Goal: Task Accomplishment & Management: Complete application form

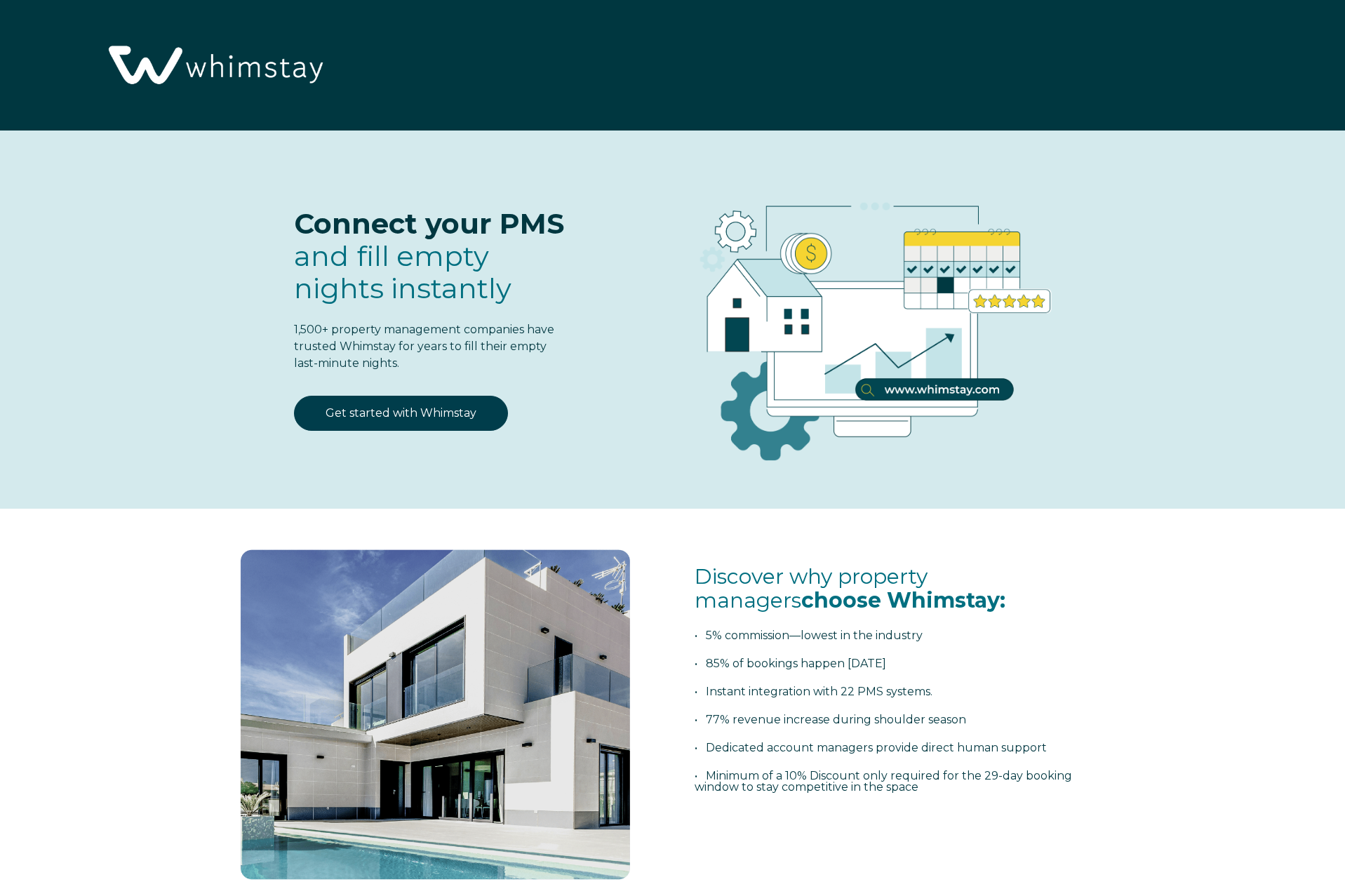
select select "CA"
select select "Standard"
click at [382, 411] on link "Get started with Whimstay" at bounding box center [401, 413] width 214 height 35
select select "CA"
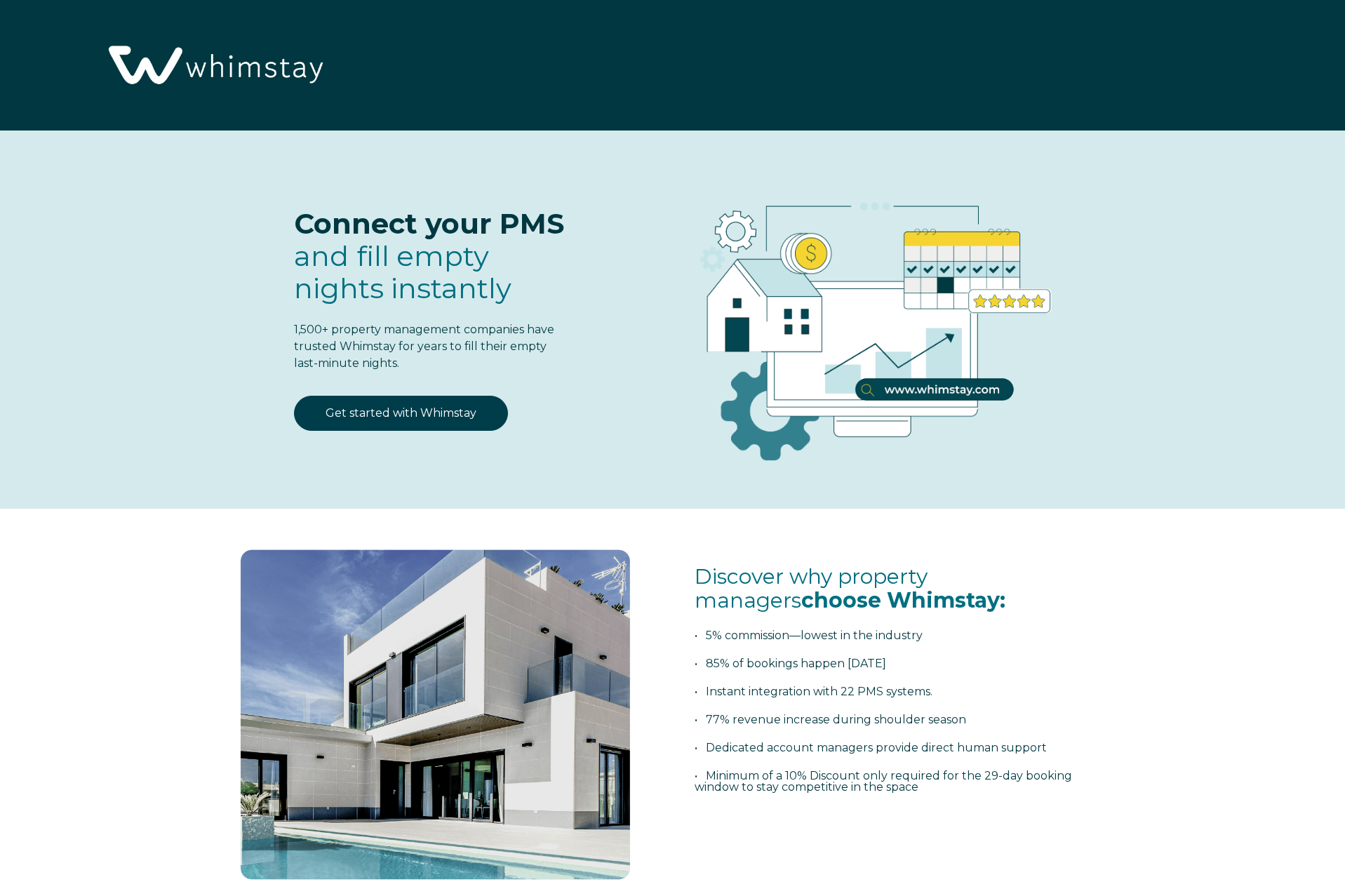
select select "Standard"
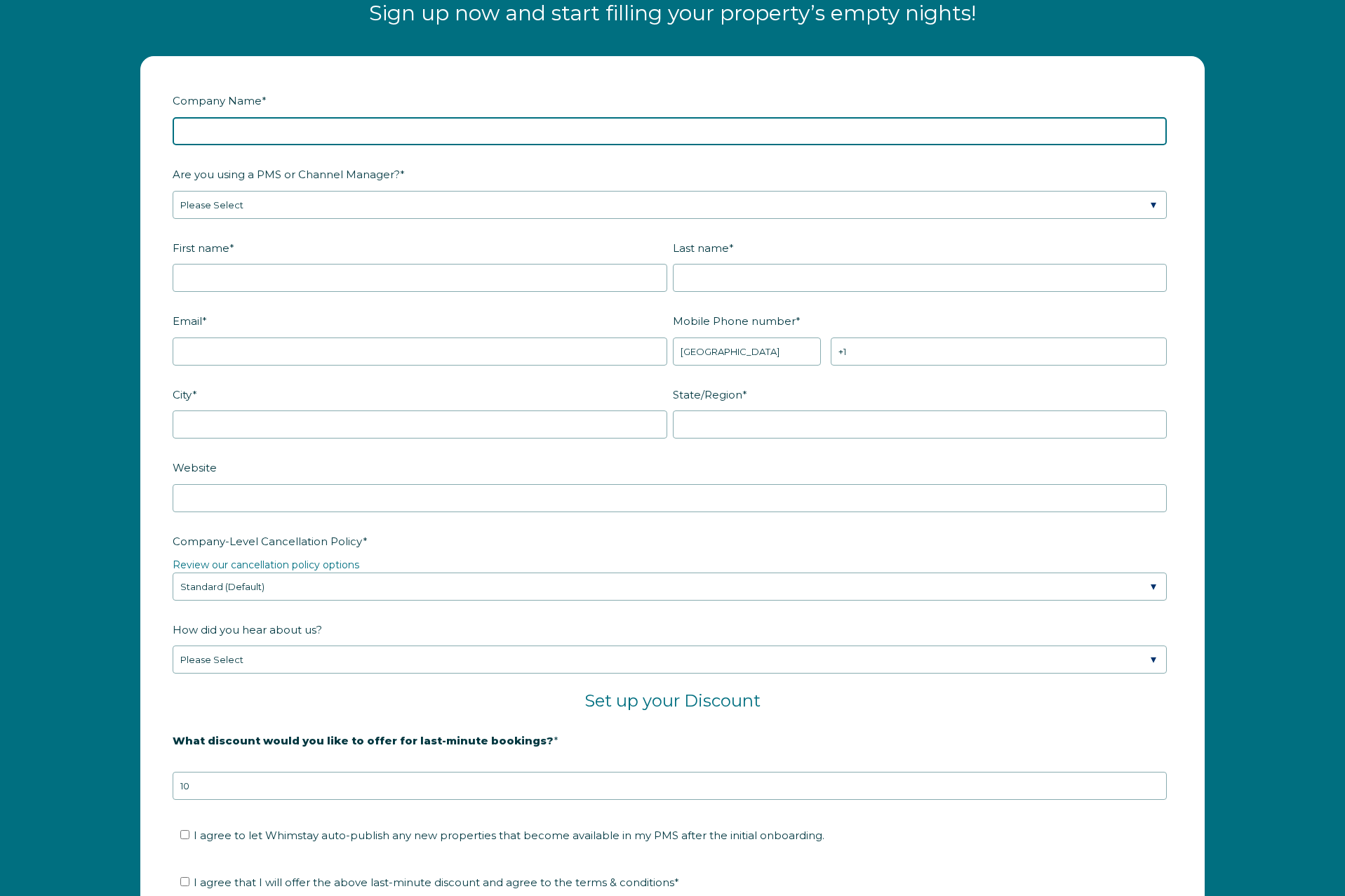
click at [303, 130] on input "Company Name *" at bounding box center [670, 131] width 994 height 28
type input "Whistler Platinum"
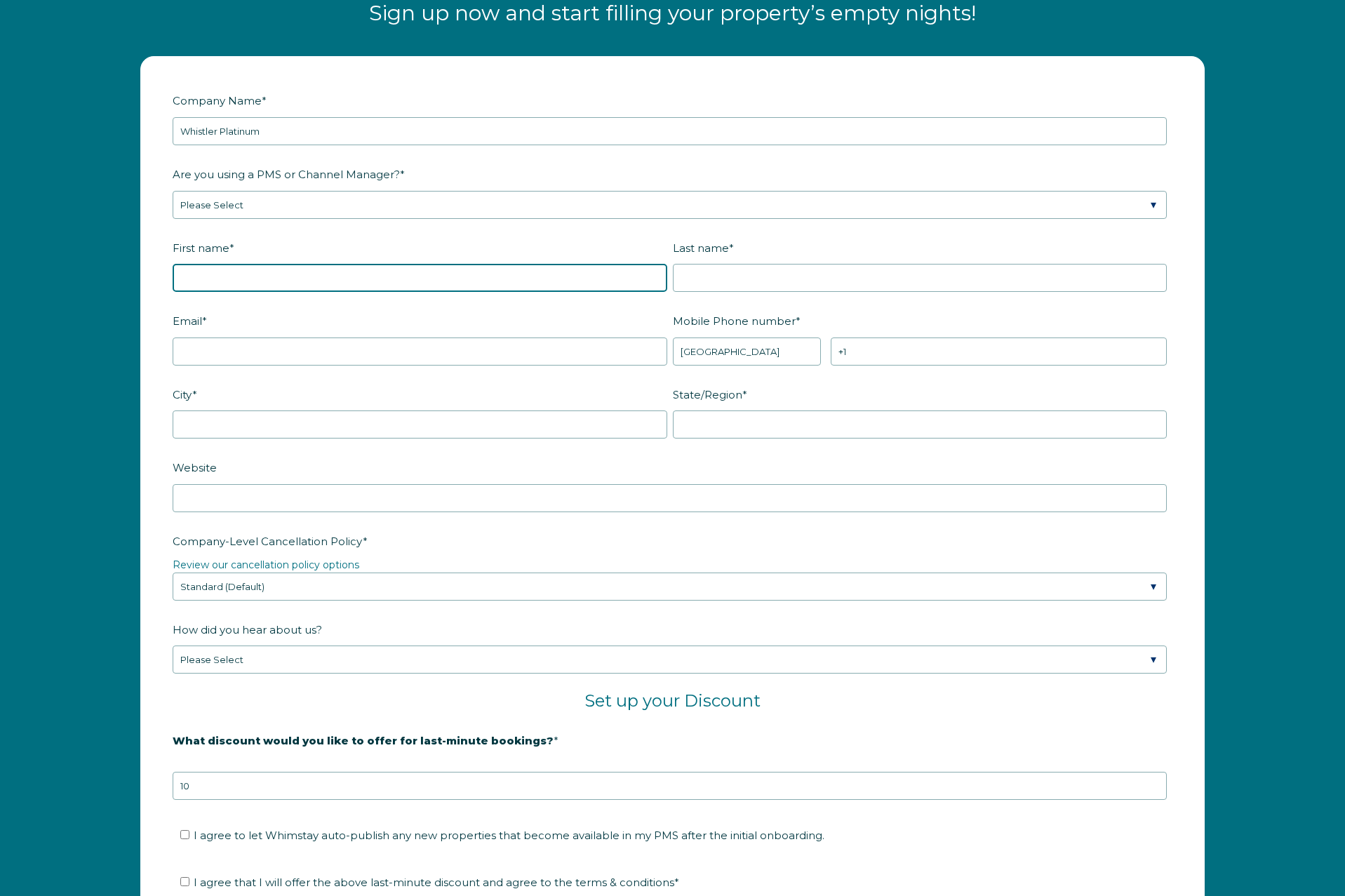
type input "Whistler"
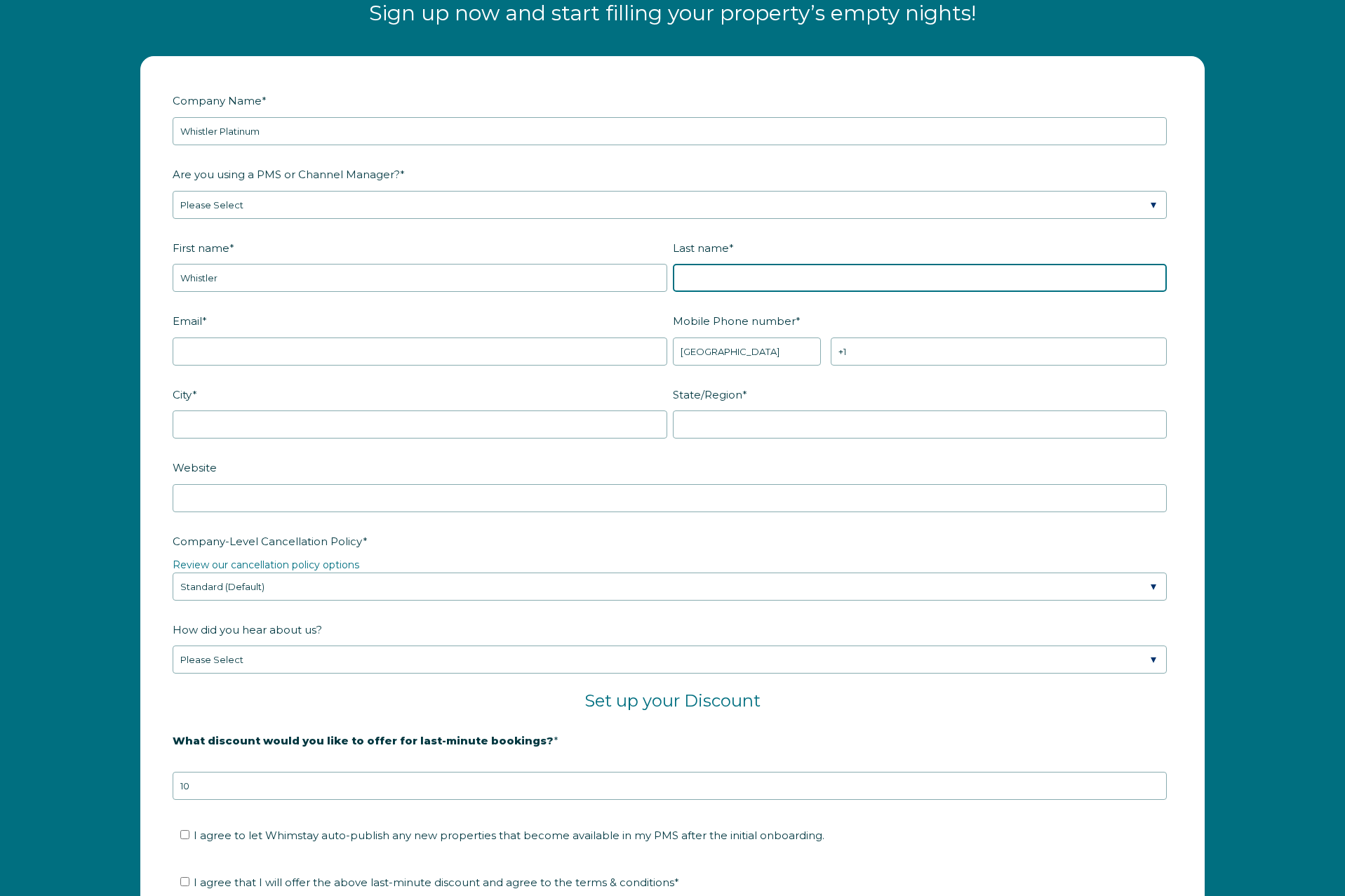
type input "Platinum"
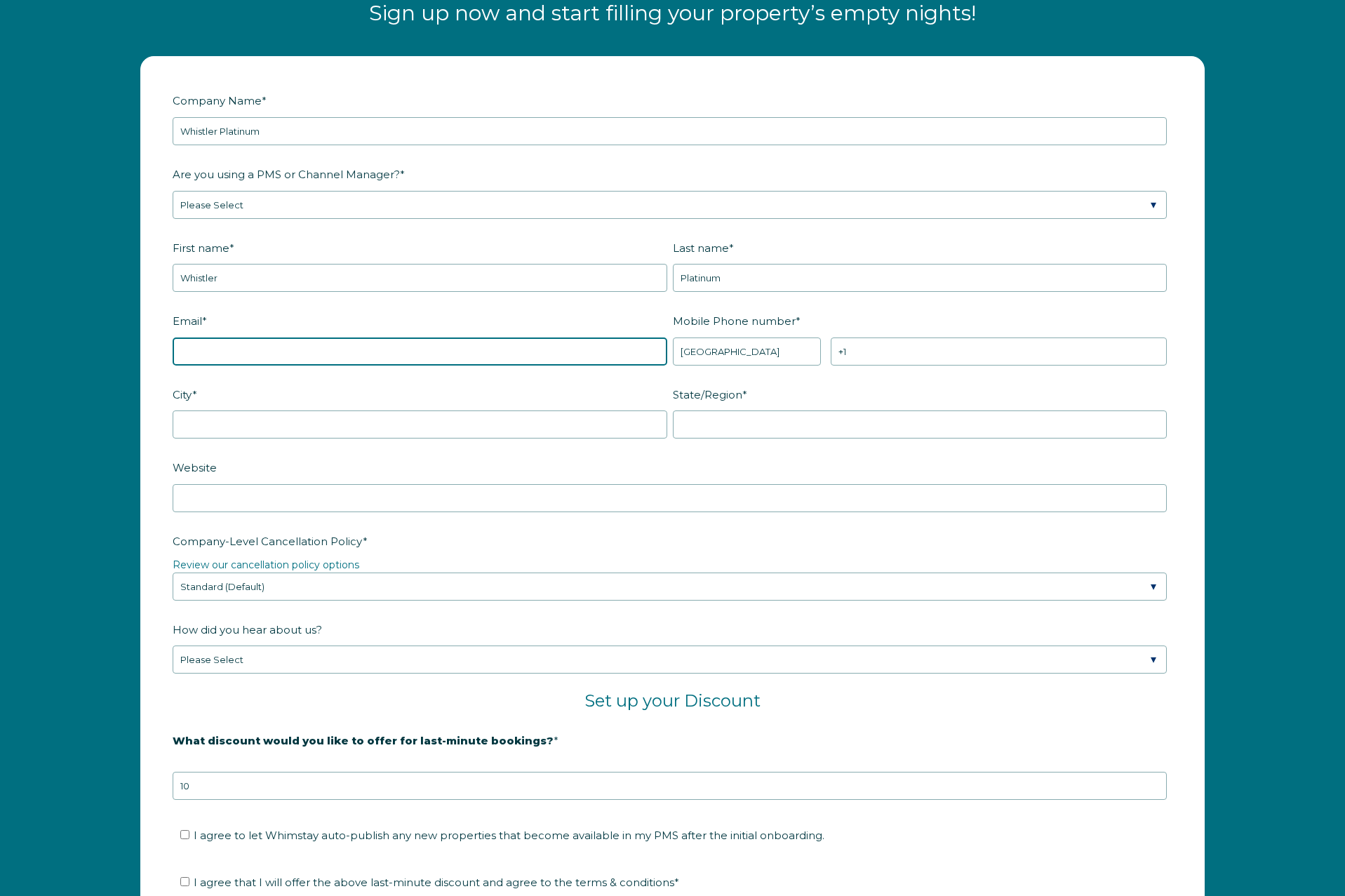
type input "[EMAIL_ADDRESS][DOMAIN_NAME]"
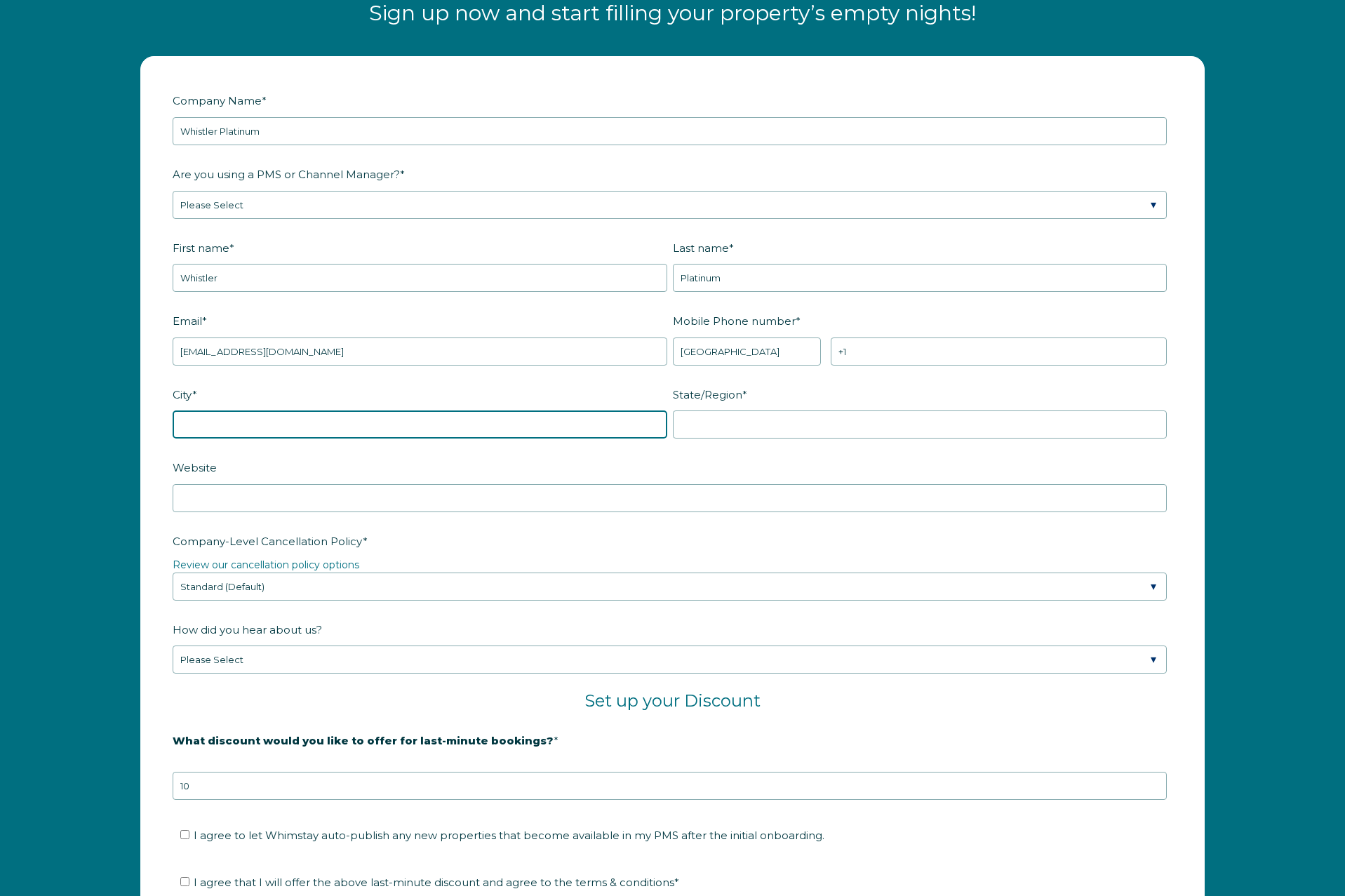
type input "Whistler"
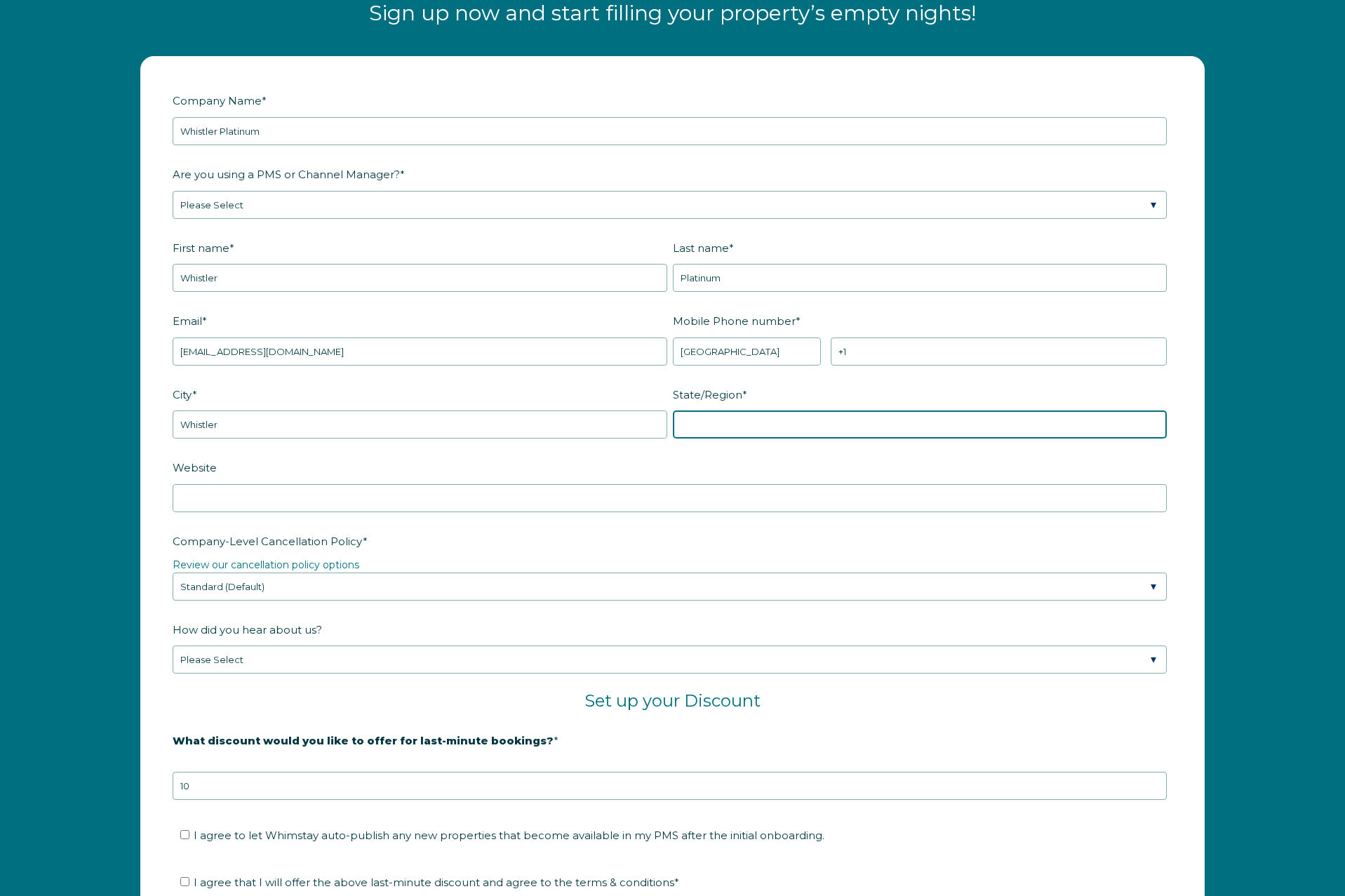
type input "BC"
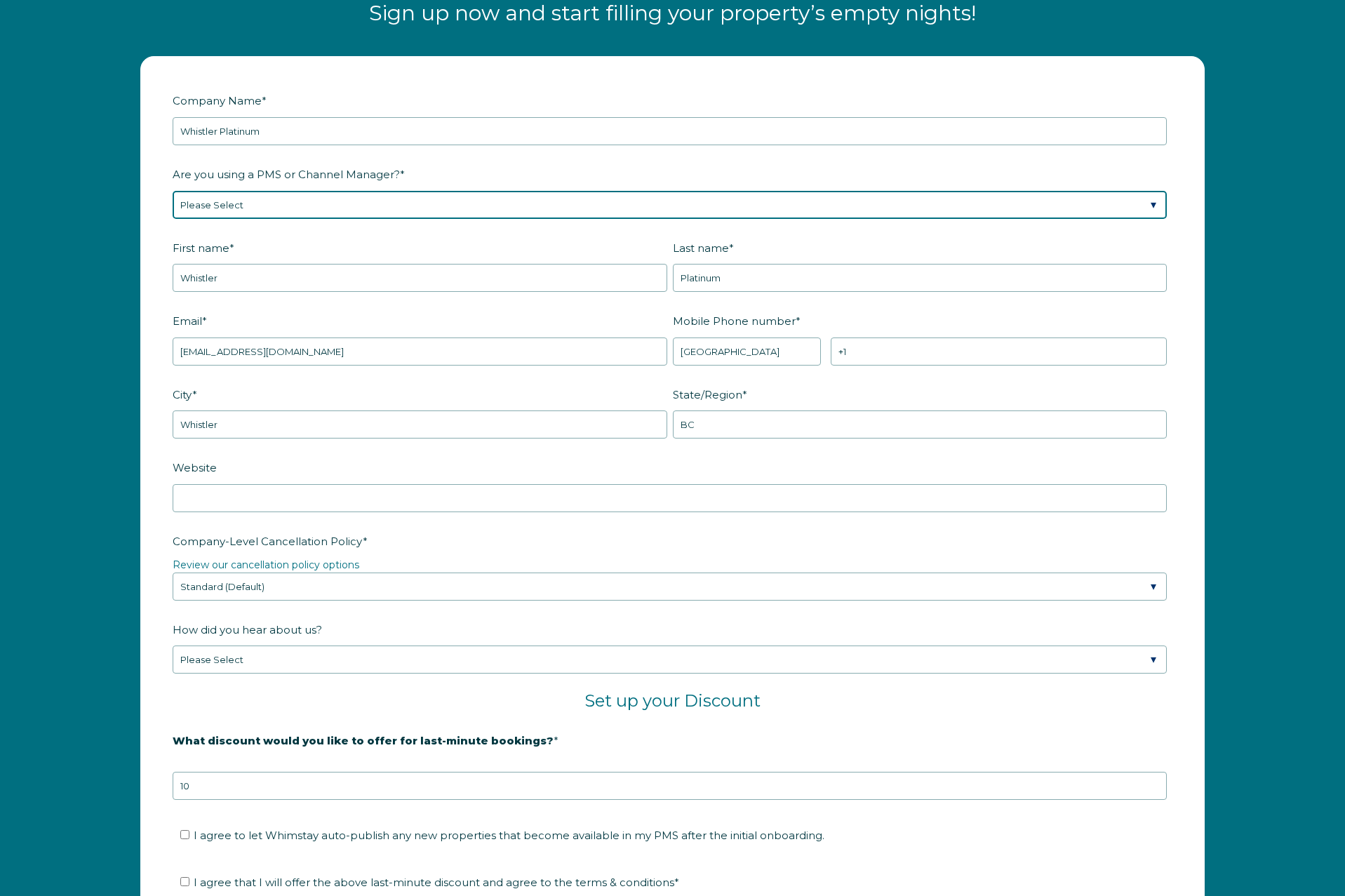
click at [304, 213] on select "Please Select Barefoot BookingPal Boost Brightside CiiRUS Escapia Guesty Hostaw…" at bounding box center [670, 204] width 994 height 28
select select "Guesty"
click at [173, 191] on select "Please Select Barefoot BookingPal Boost Brightside CiiRUS Escapia Guesty Hostaw…" at bounding box center [670, 204] width 994 height 28
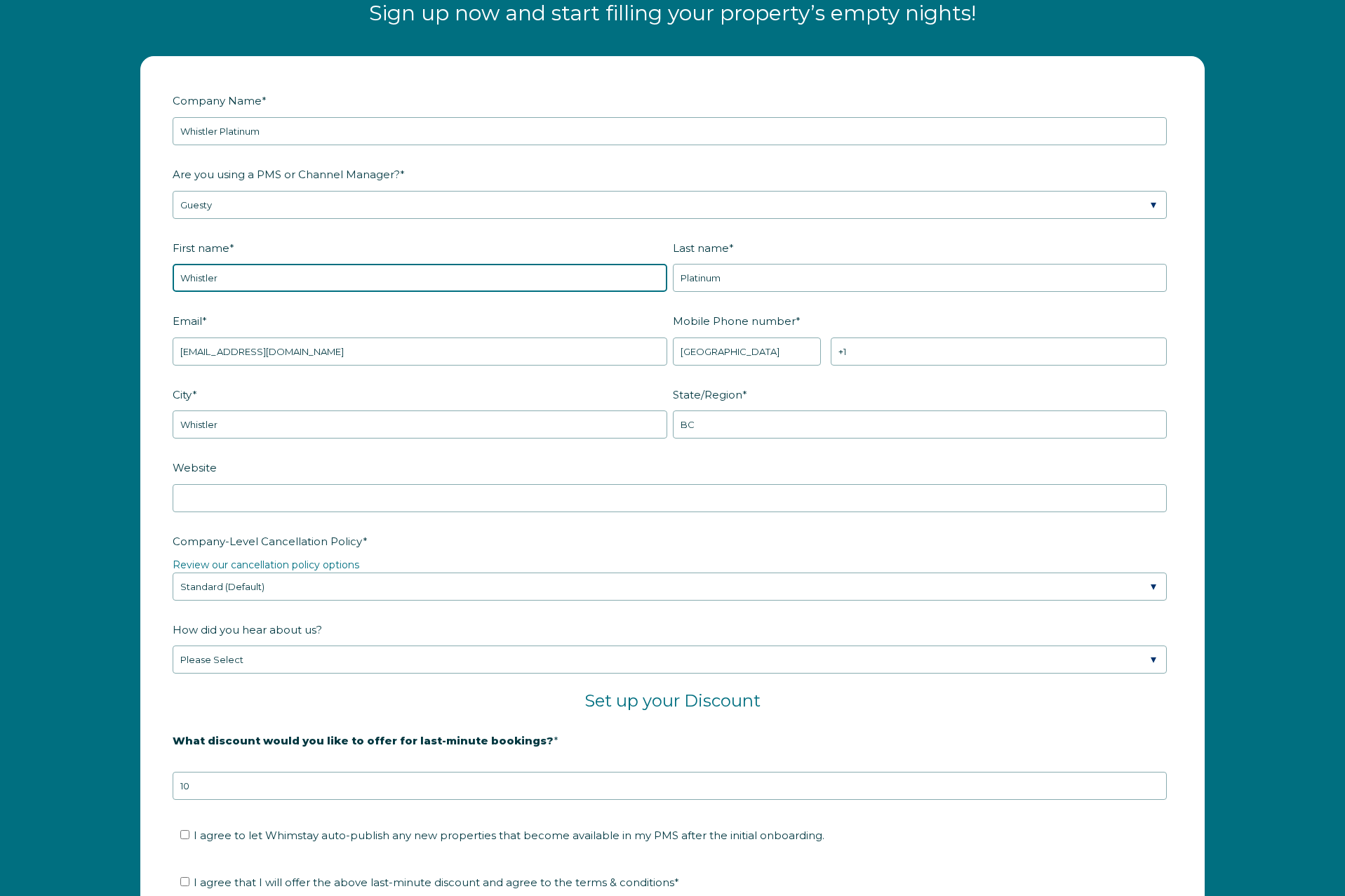
drag, startPoint x: 268, startPoint y: 280, endPoint x: 155, endPoint y: 269, distance: 113.5
click at [155, 269] on form "Company Name * Whistler Platinum Are you using a PMS or Channel Manager? * Plea…" at bounding box center [672, 576] width 1063 height 1039
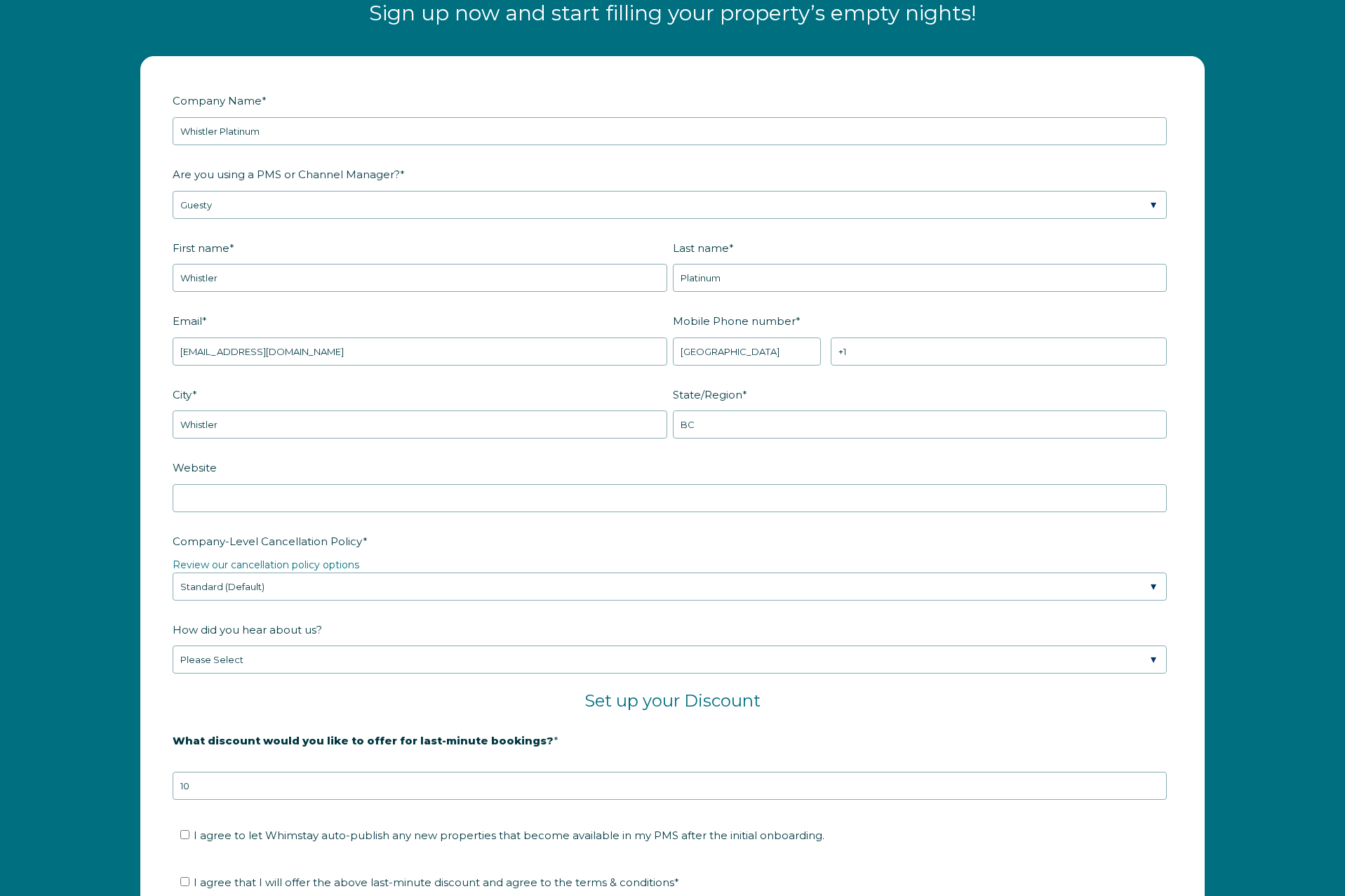
click at [299, 323] on label "Email *" at bounding box center [423, 321] width 501 height 24
click at [299, 337] on input "[EMAIL_ADDRESS][DOMAIN_NAME]" at bounding box center [420, 351] width 495 height 28
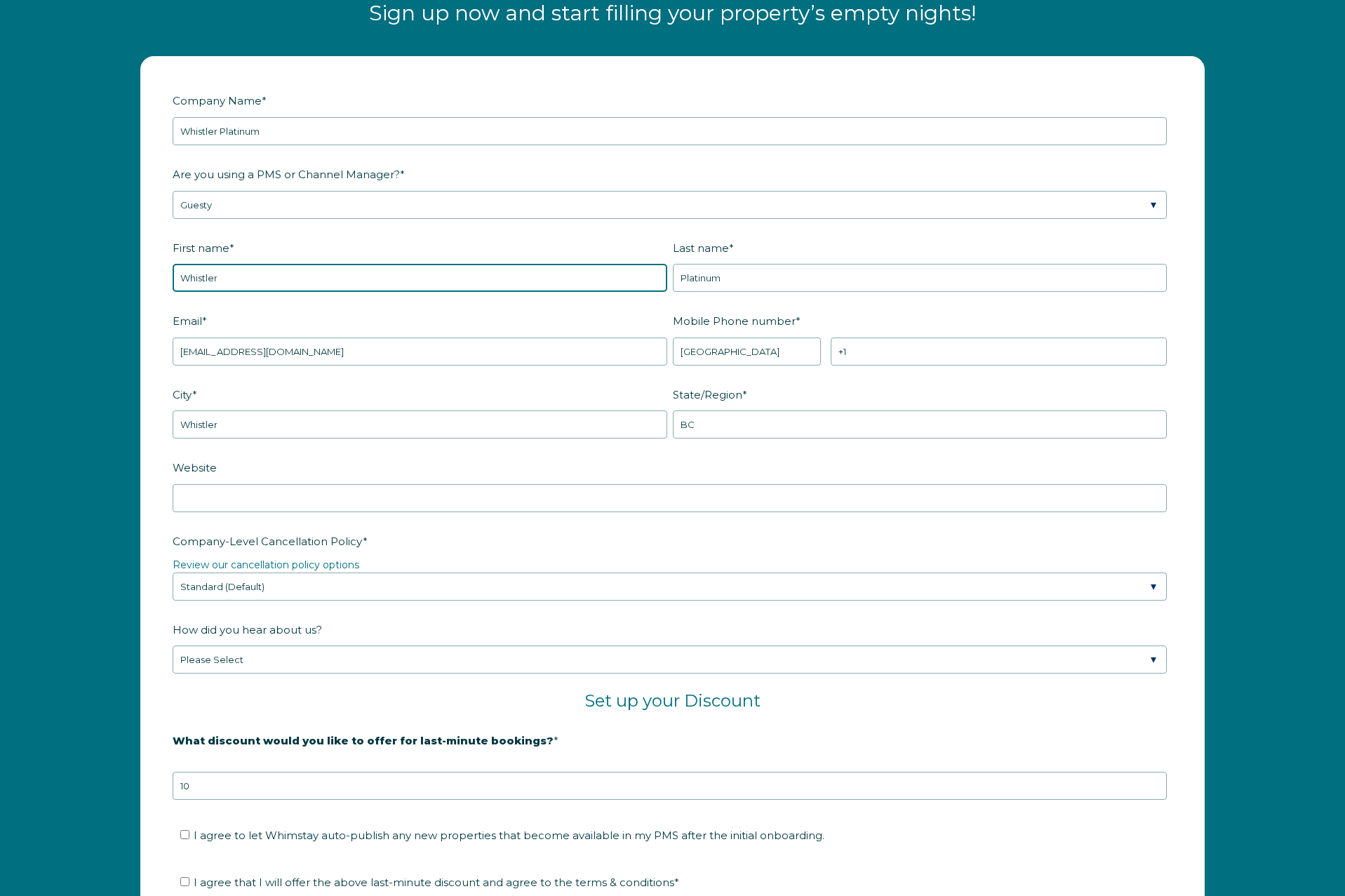
click at [270, 284] on input "Whistler" at bounding box center [420, 277] width 495 height 28
type input "[PERSON_NAME]"
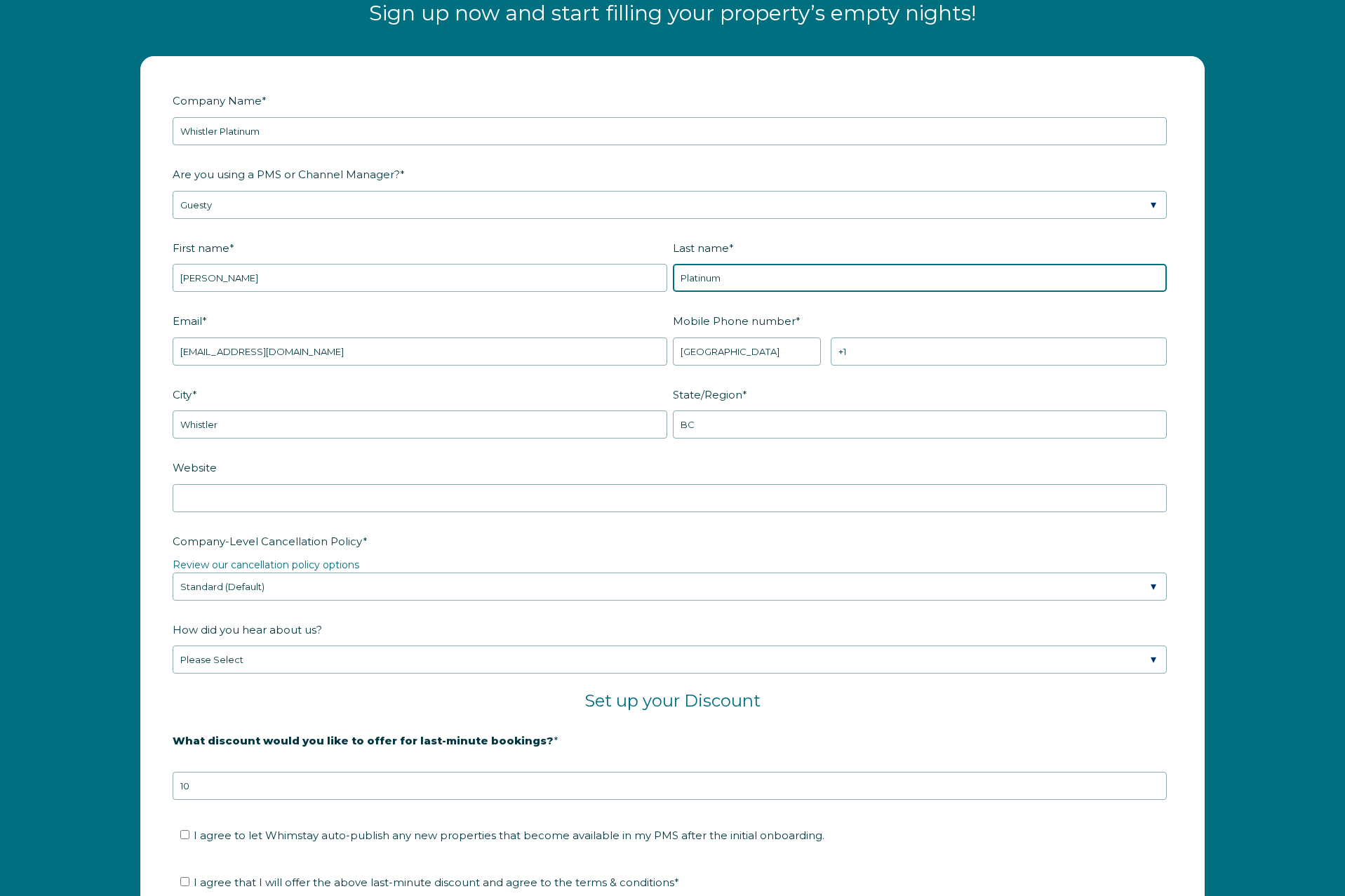
click at [698, 284] on input "Platinum" at bounding box center [920, 277] width 495 height 28
type input "Saw"
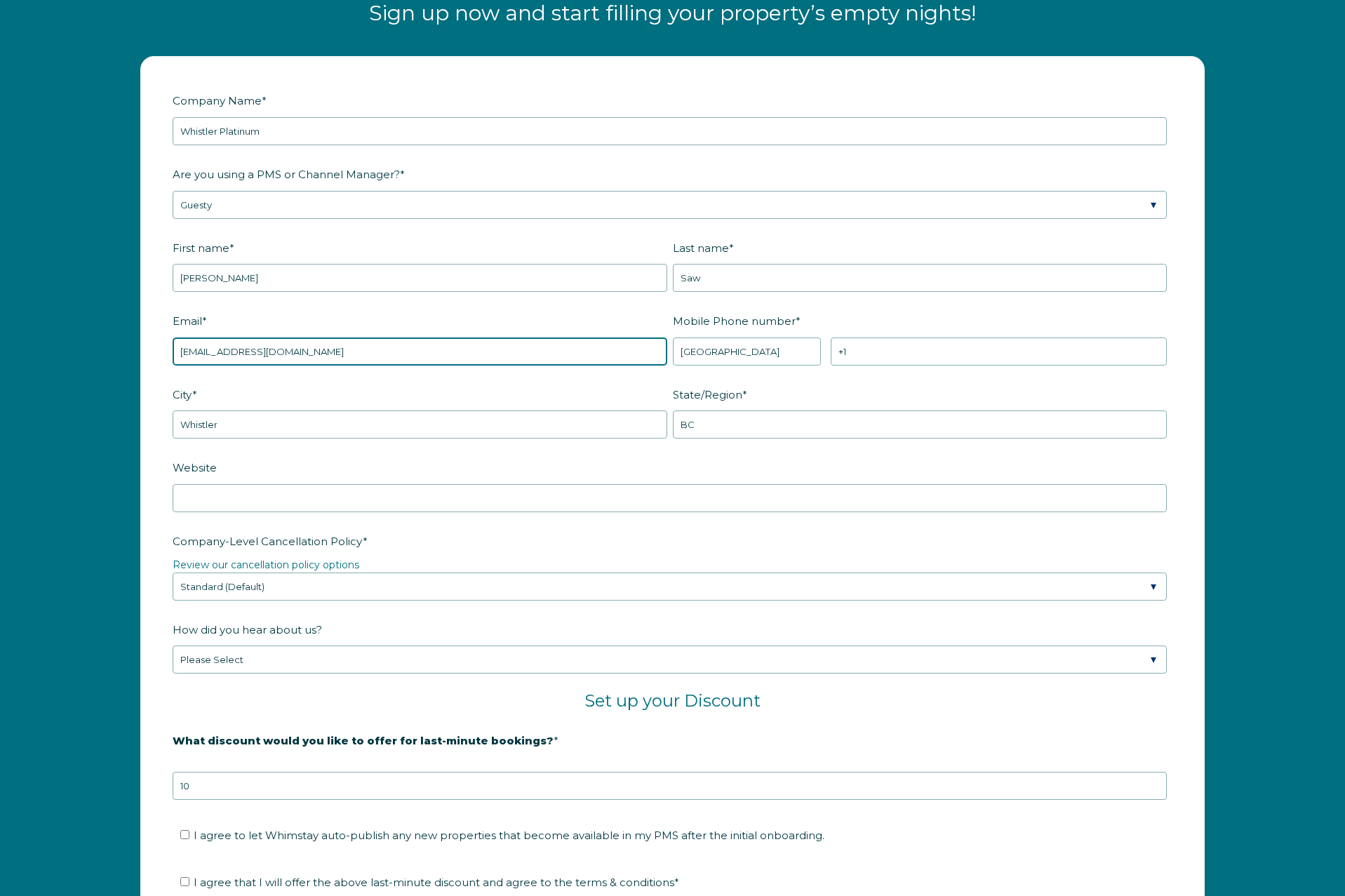
click at [392, 345] on input "[EMAIL_ADDRESS][DOMAIN_NAME]" at bounding box center [420, 351] width 495 height 28
type input "[PERSON_NAME][EMAIL_ADDRESS][DOMAIN_NAME]"
click at [777, 355] on select "* [GEOGRAPHIC_DATA] (‫[GEOGRAPHIC_DATA]‬‎) [GEOGRAPHIC_DATA] ([GEOGRAPHIC_DATA]…" at bounding box center [747, 351] width 148 height 28
click at [673, 337] on select "* [GEOGRAPHIC_DATA] (‫[GEOGRAPHIC_DATA]‬‎) [GEOGRAPHIC_DATA] ([GEOGRAPHIC_DATA]…" at bounding box center [747, 351] width 148 height 28
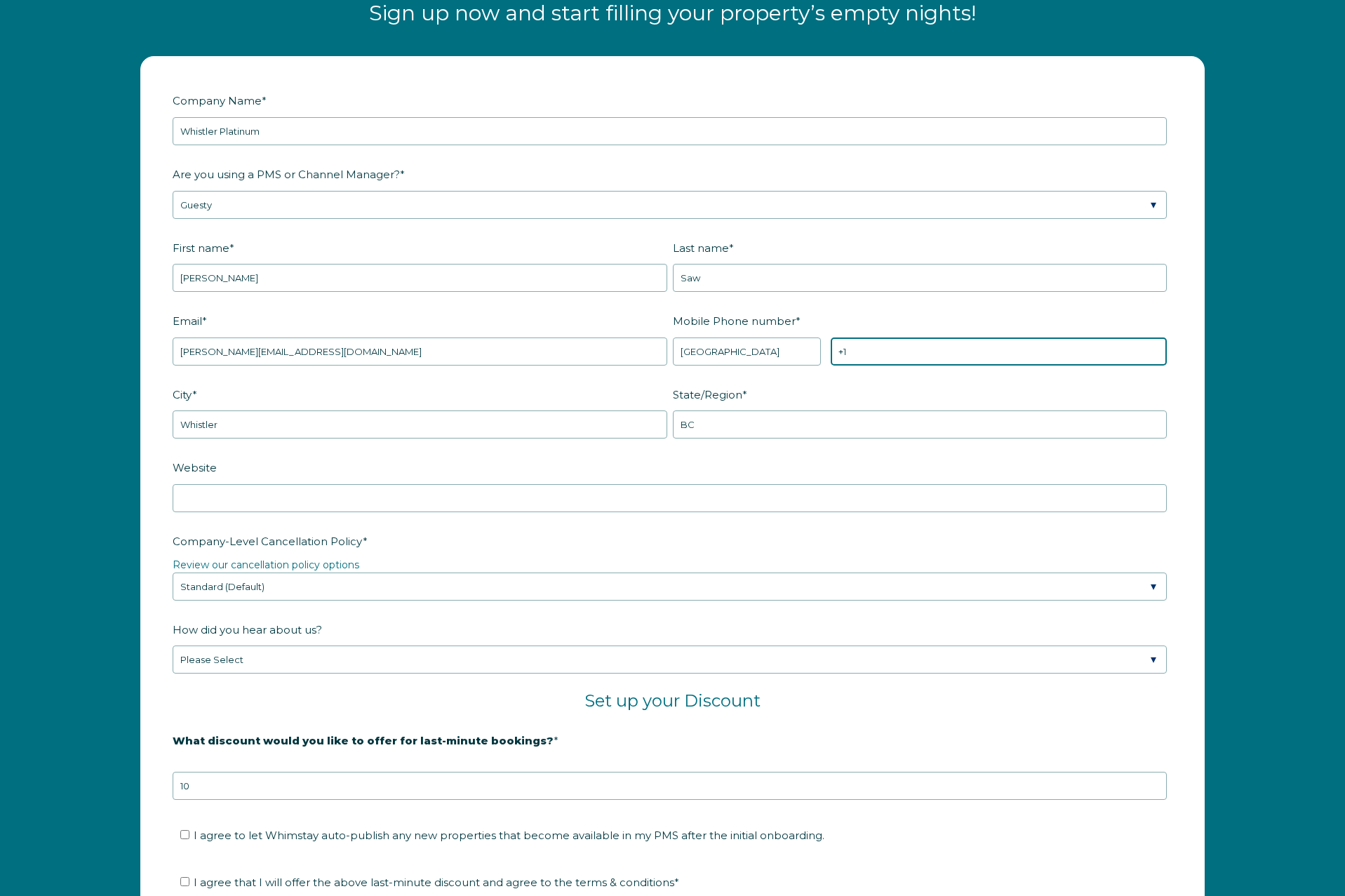
click at [884, 354] on input "+1" at bounding box center [998, 351] width 336 height 28
type input "[PHONE_NUMBER]"
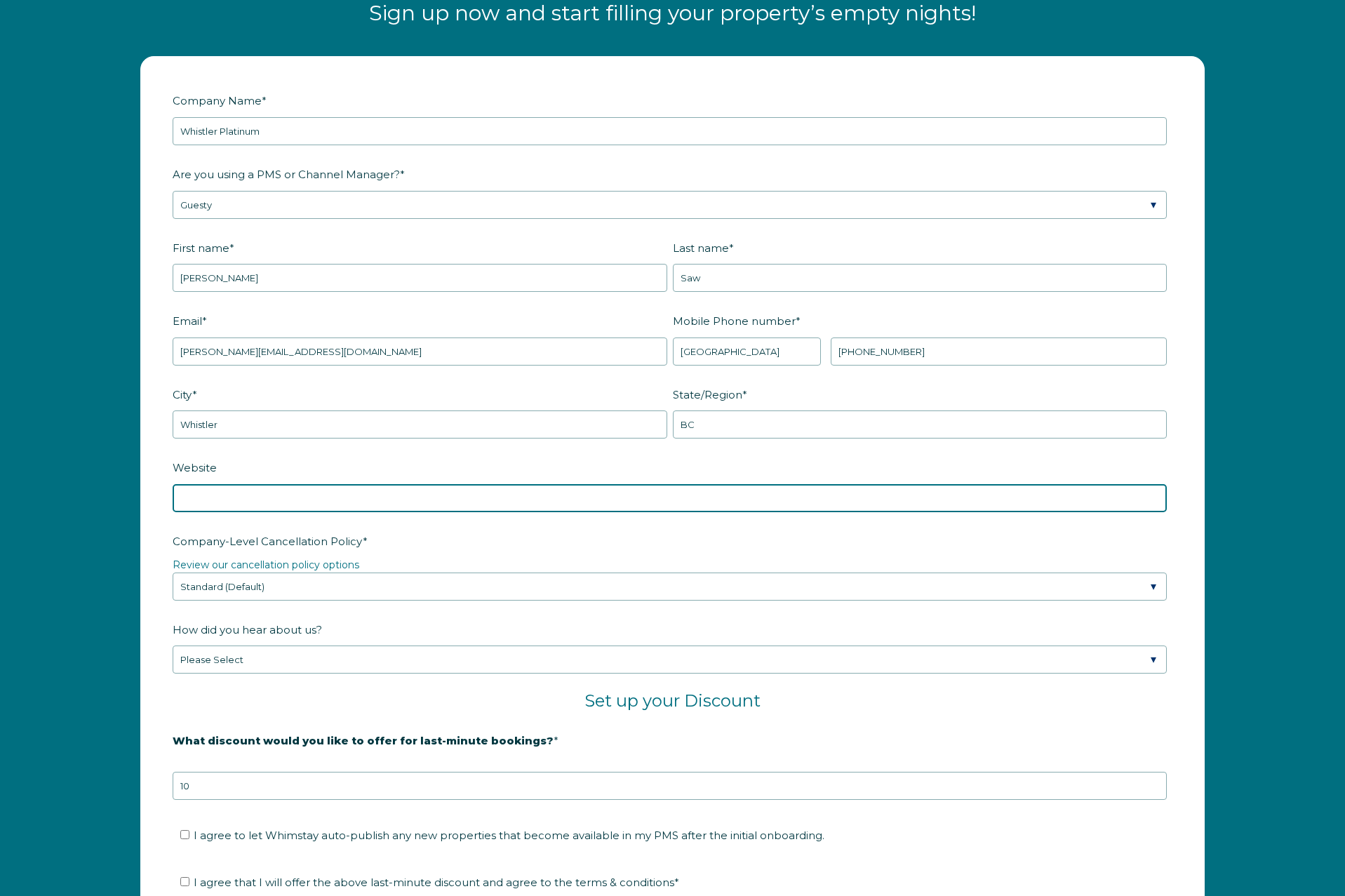
click at [339, 505] on input "Website" at bounding box center [670, 498] width 994 height 28
paste input "[URL][DOMAIN_NAME]"
type input "[URL][DOMAIN_NAME]"
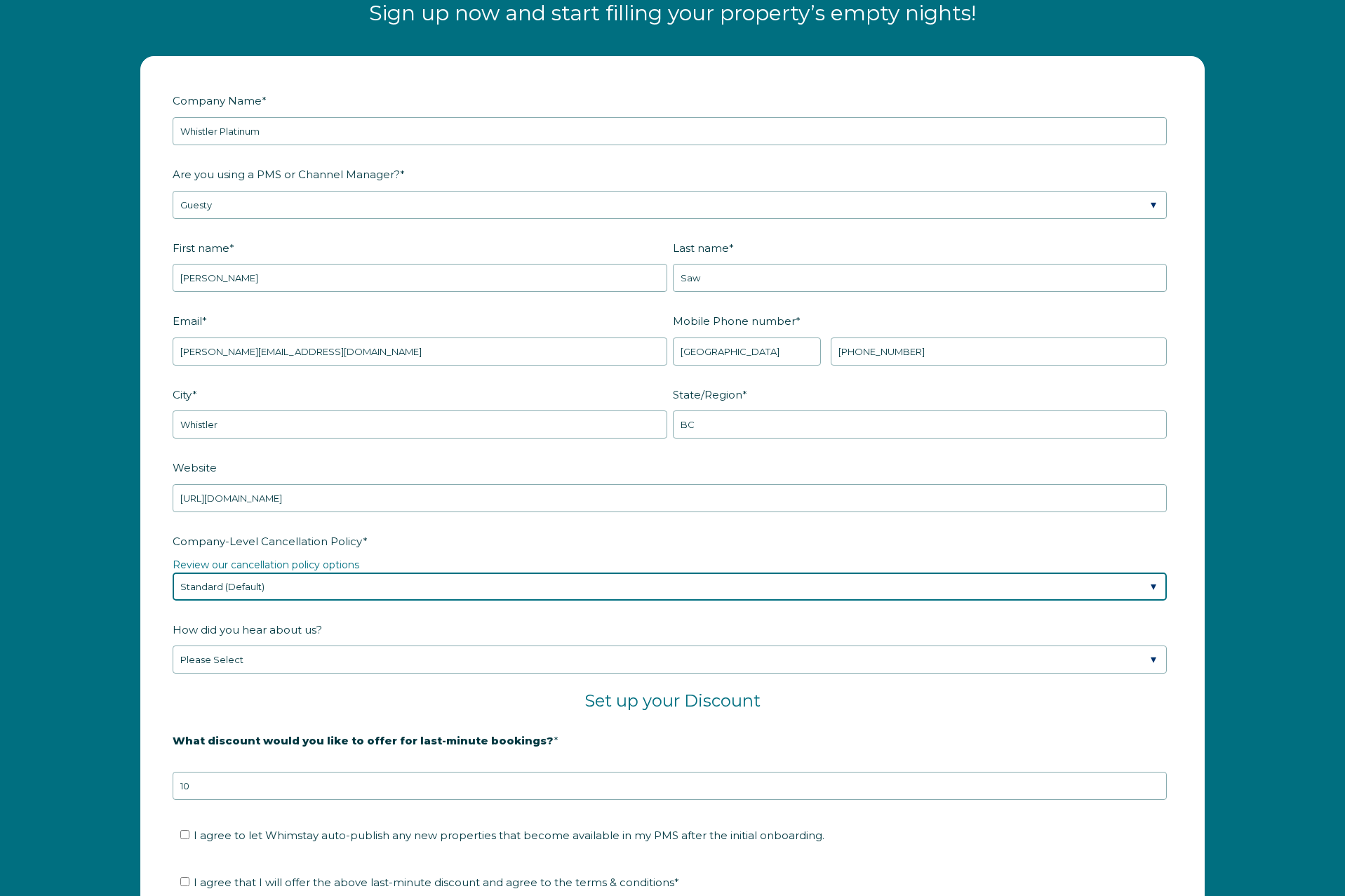
click at [435, 590] on select "Please Select Partial Standard (Default) Moderate Strict" at bounding box center [670, 586] width 994 height 28
select select "Strict"
click at [173, 572] on select "Please Select Partial Standard (Default) Moderate Strict" at bounding box center [670, 586] width 994 height 28
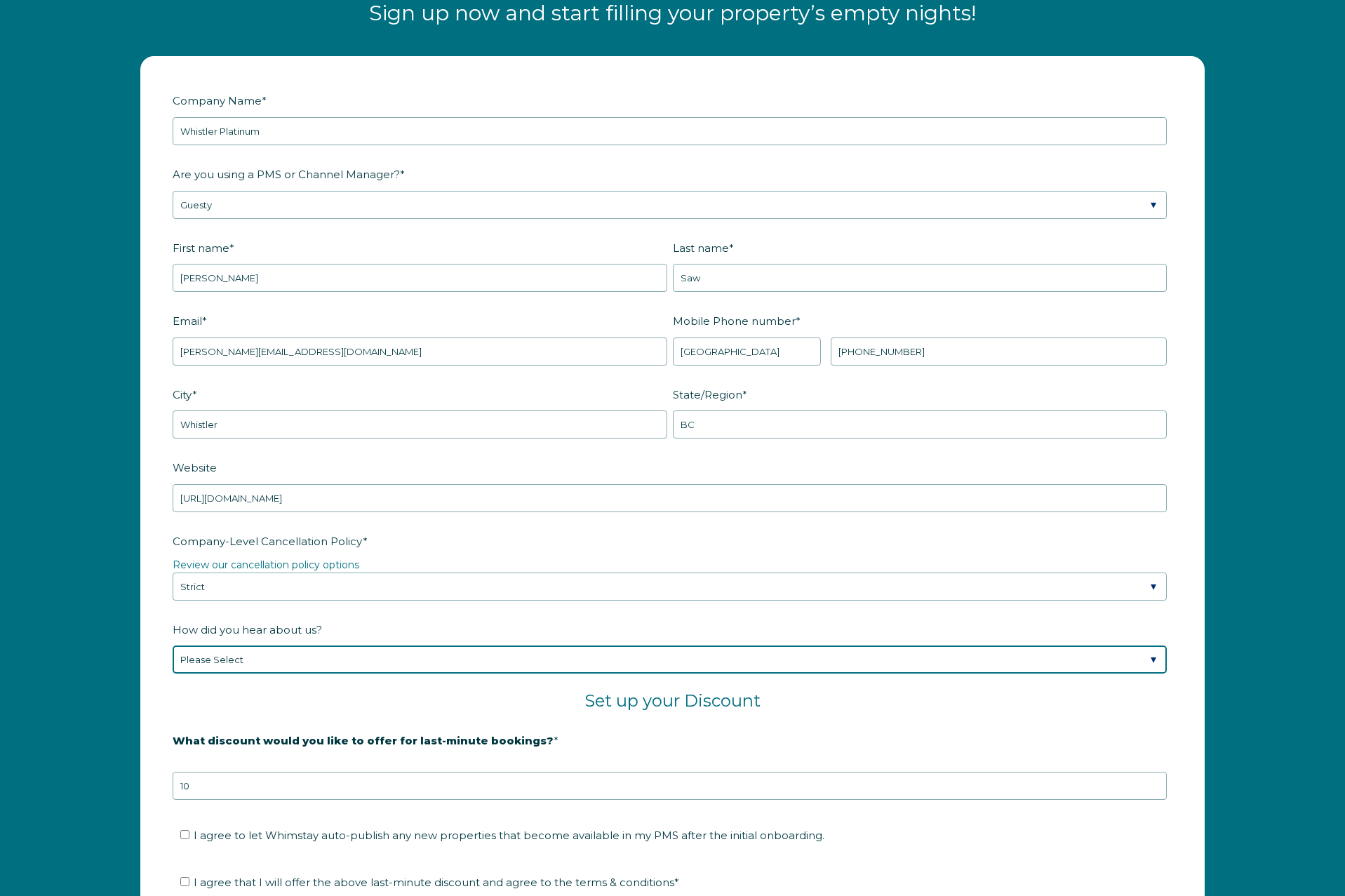
click at [304, 655] on select "Please Select Found Whimstay through a Google search Spoke to a Whimstay salesp…" at bounding box center [670, 659] width 994 height 28
select select "Other"
click at [173, 645] on select "Please Select Found Whimstay through a Google search Spoke to a Whimstay salesp…" at bounding box center [670, 659] width 994 height 28
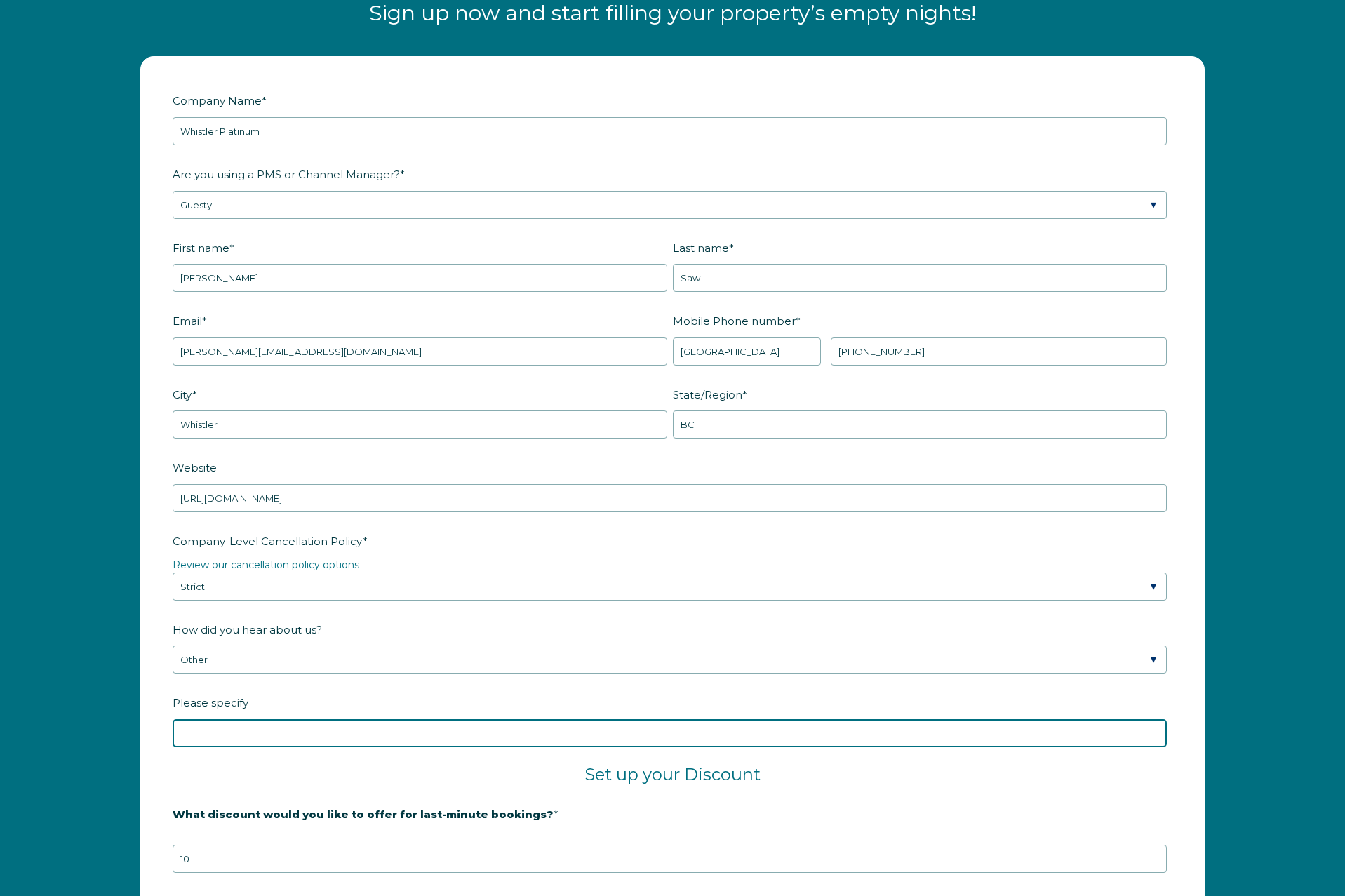
click at [331, 727] on input "Please specify" at bounding box center [670, 733] width 994 height 28
drag, startPoint x: 221, startPoint y: 731, endPoint x: 229, endPoint y: 743, distance: 14.4
click at [221, 731] on input "Another property management compamu" at bounding box center [670, 733] width 994 height 28
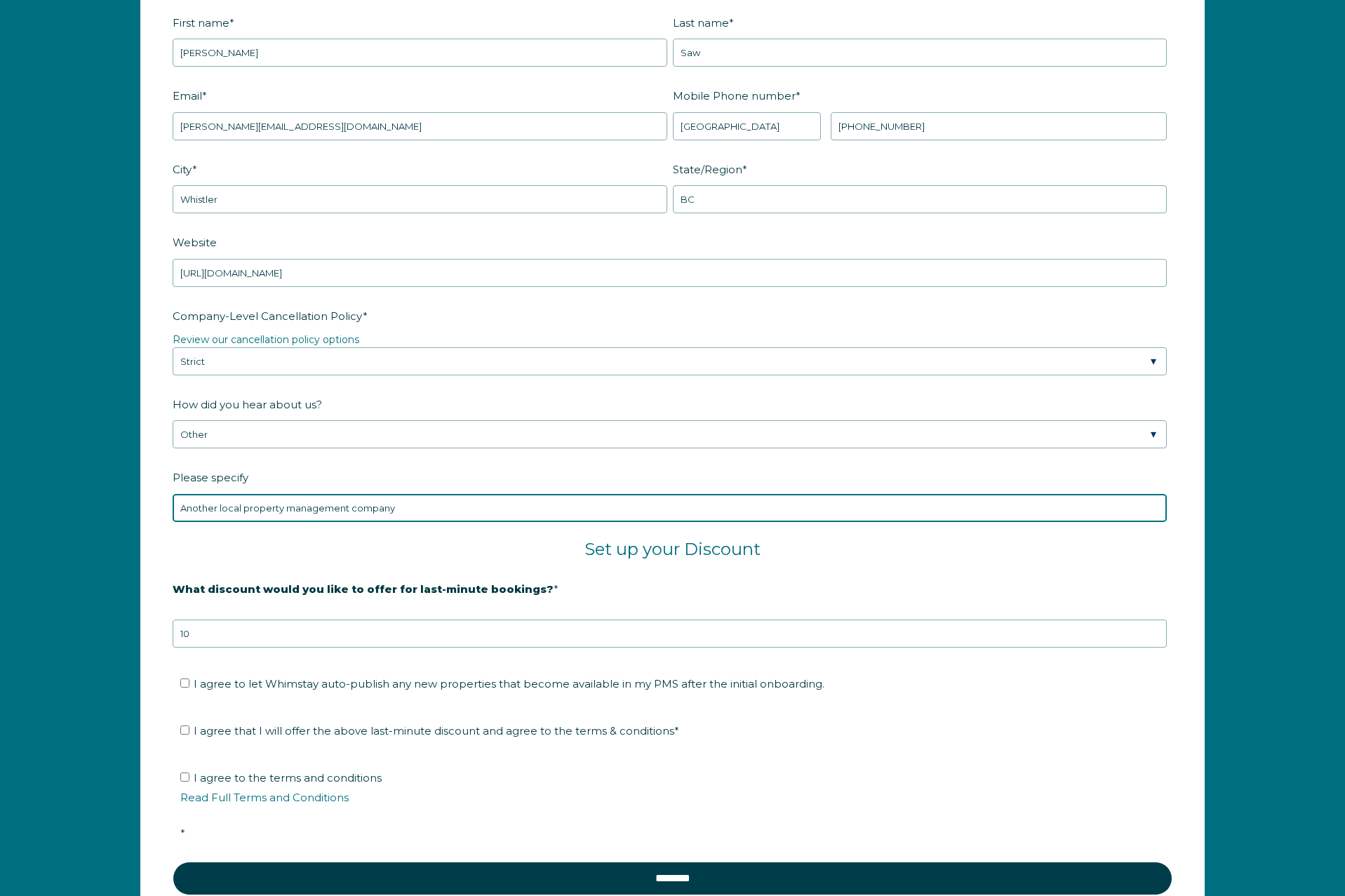
scroll to position [2070, 0]
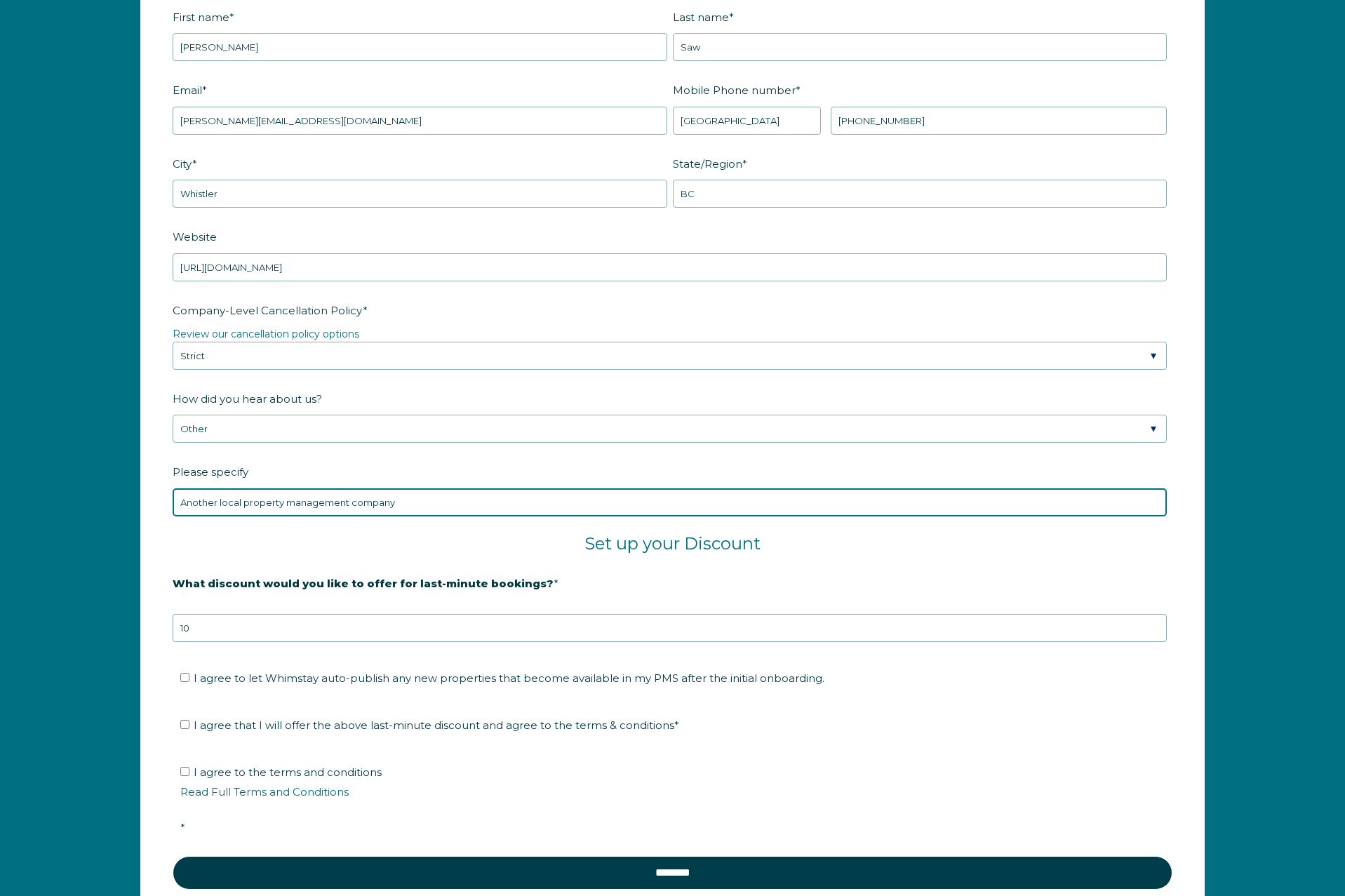
type input "Another local property management company"
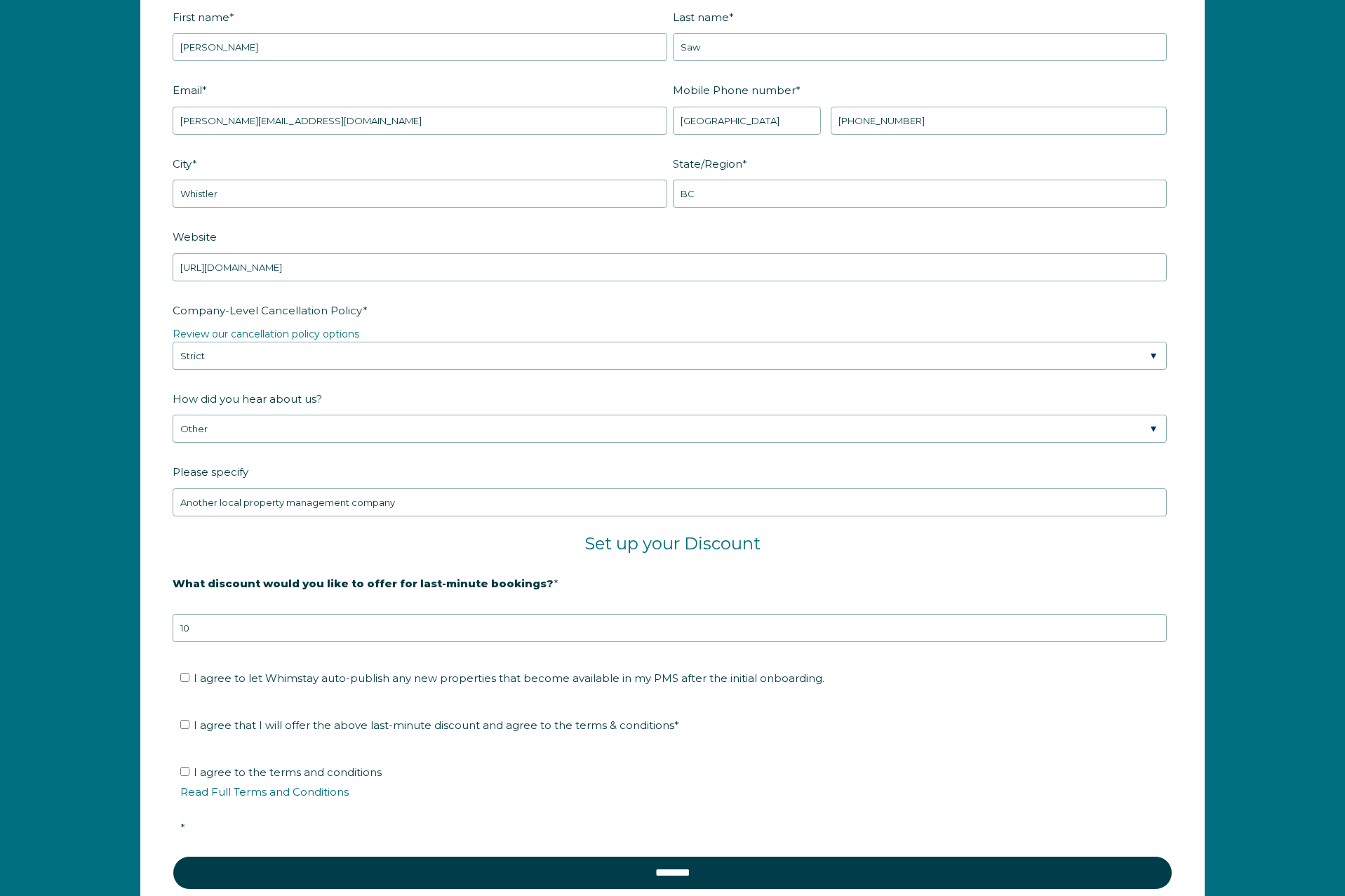
click at [231, 676] on span "I agree to let Whimstay auto-publish any new properties that become available i…" at bounding box center [508, 678] width 631 height 14
click at [190, 676] on input "I agree to let Whimstay auto-publish any new properties that become available i…" at bounding box center [185, 678] width 9 height 9
checkbox input "true"
click at [219, 721] on span "I agree that I will offer the above last-minute discount and agree to the terms…" at bounding box center [436, 725] width 486 height 14
click at [190, 721] on input "I agree that I will offer the above last-minute discount and agree to the terms…" at bounding box center [185, 724] width 9 height 9
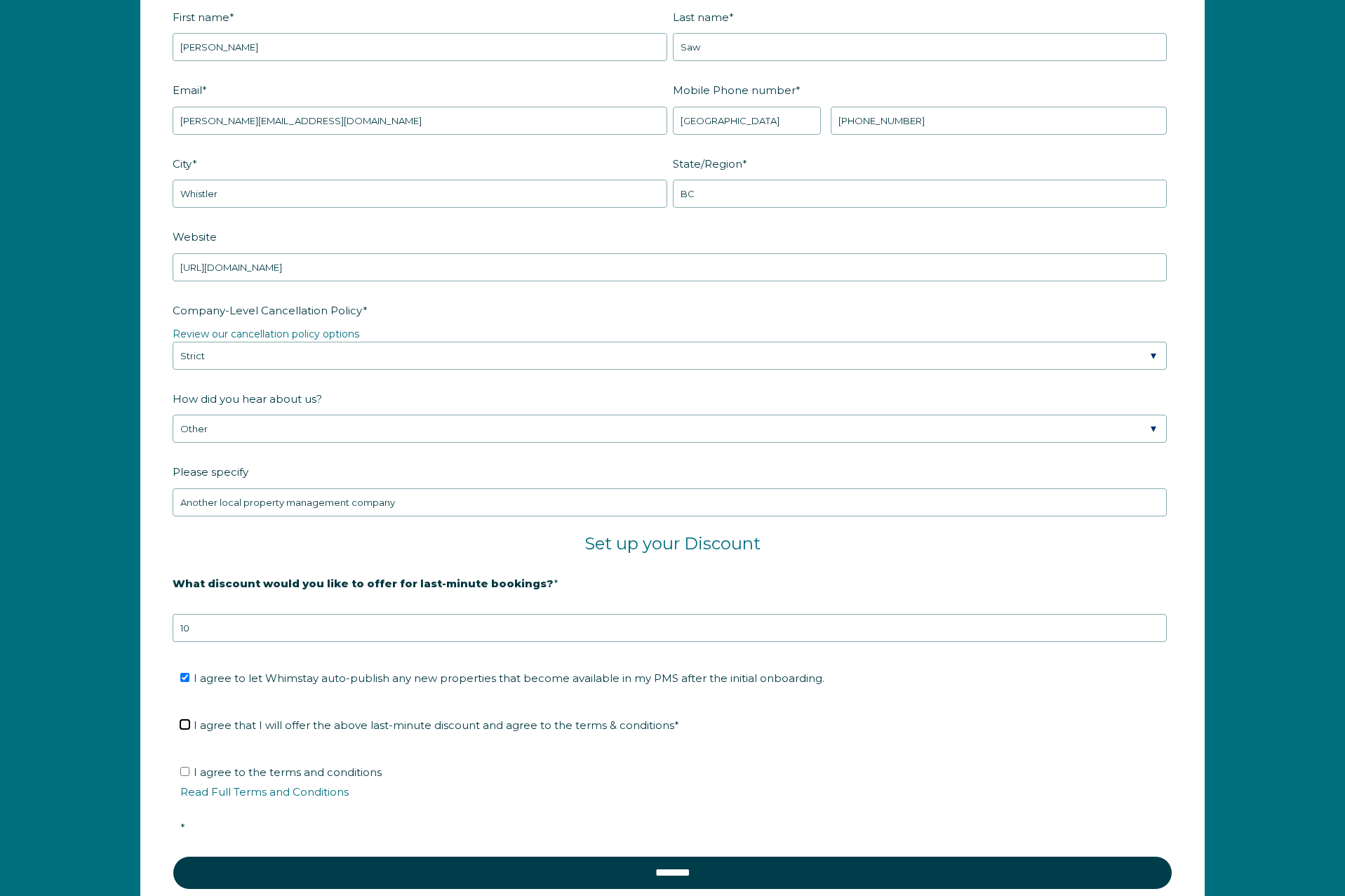
checkbox input "true"
click at [222, 769] on span "I agree to the terms and conditions Read Full Terms and Conditions *" at bounding box center [678, 800] width 994 height 69
click at [190, 769] on input "I agree to the terms and conditions Read Full Terms and Conditions *" at bounding box center [185, 771] width 9 height 9
checkbox input "true"
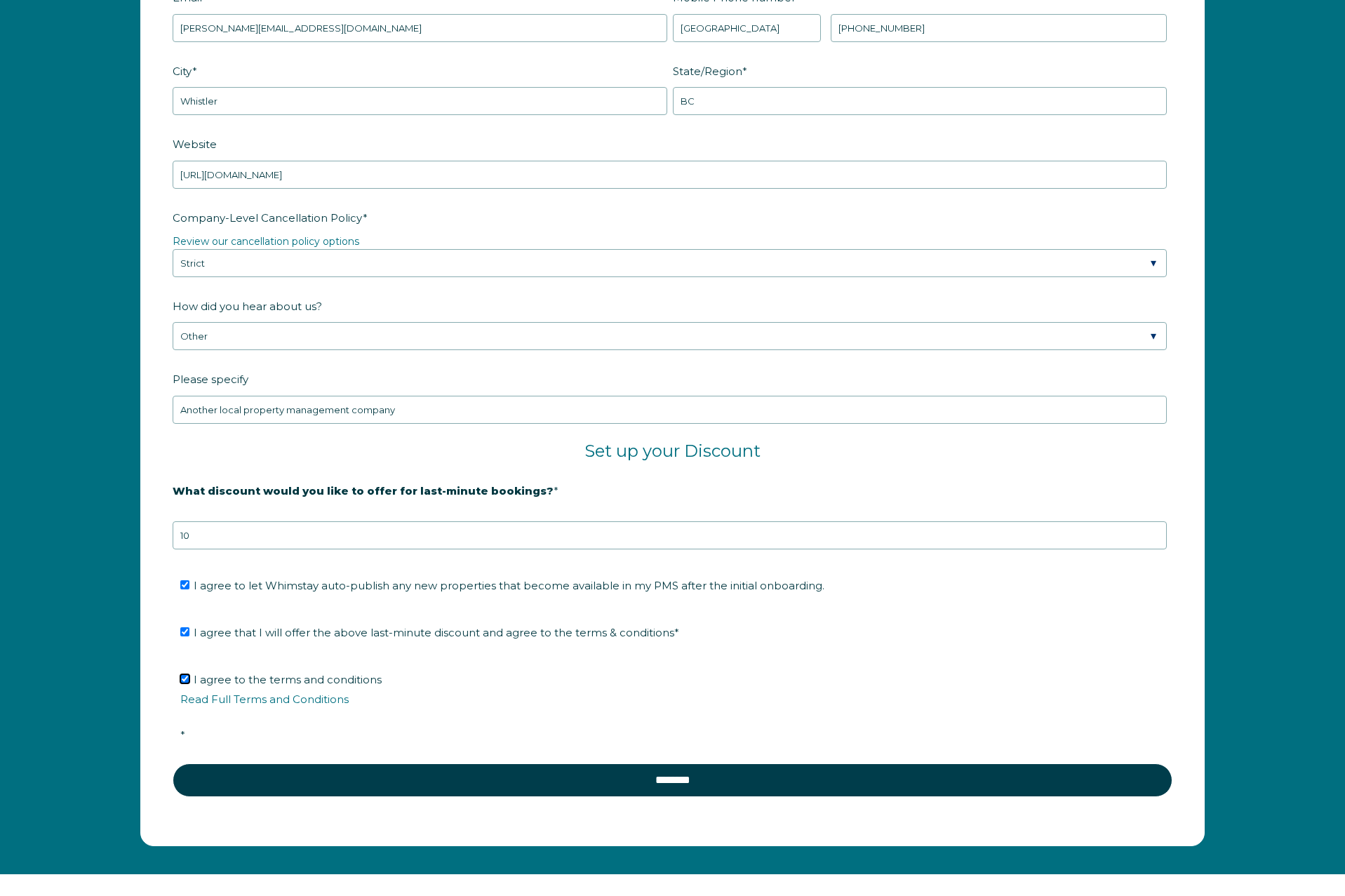
scroll to position [2164, 0]
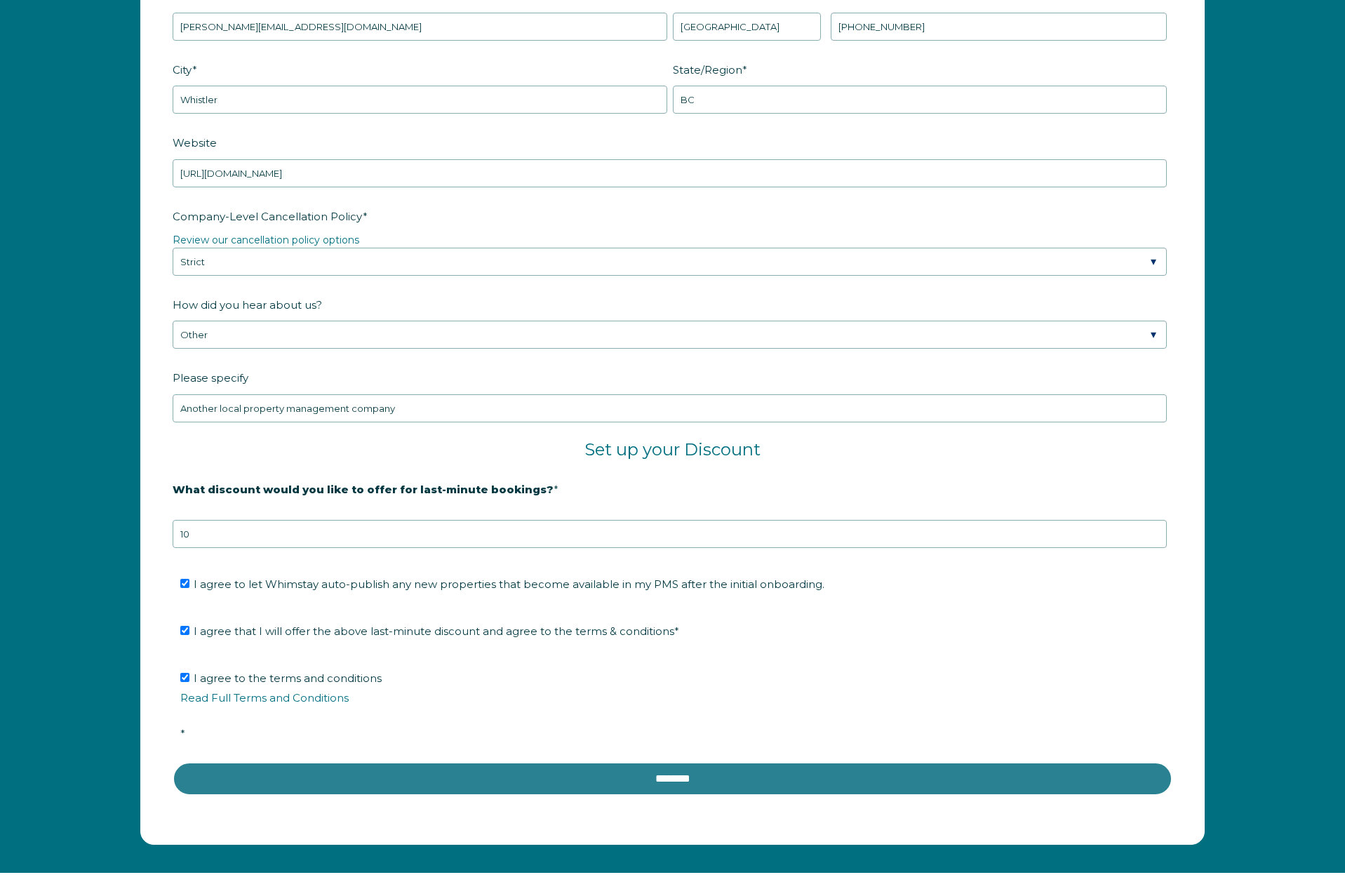
click at [501, 775] on input "********" at bounding box center [672, 779] width 1000 height 34
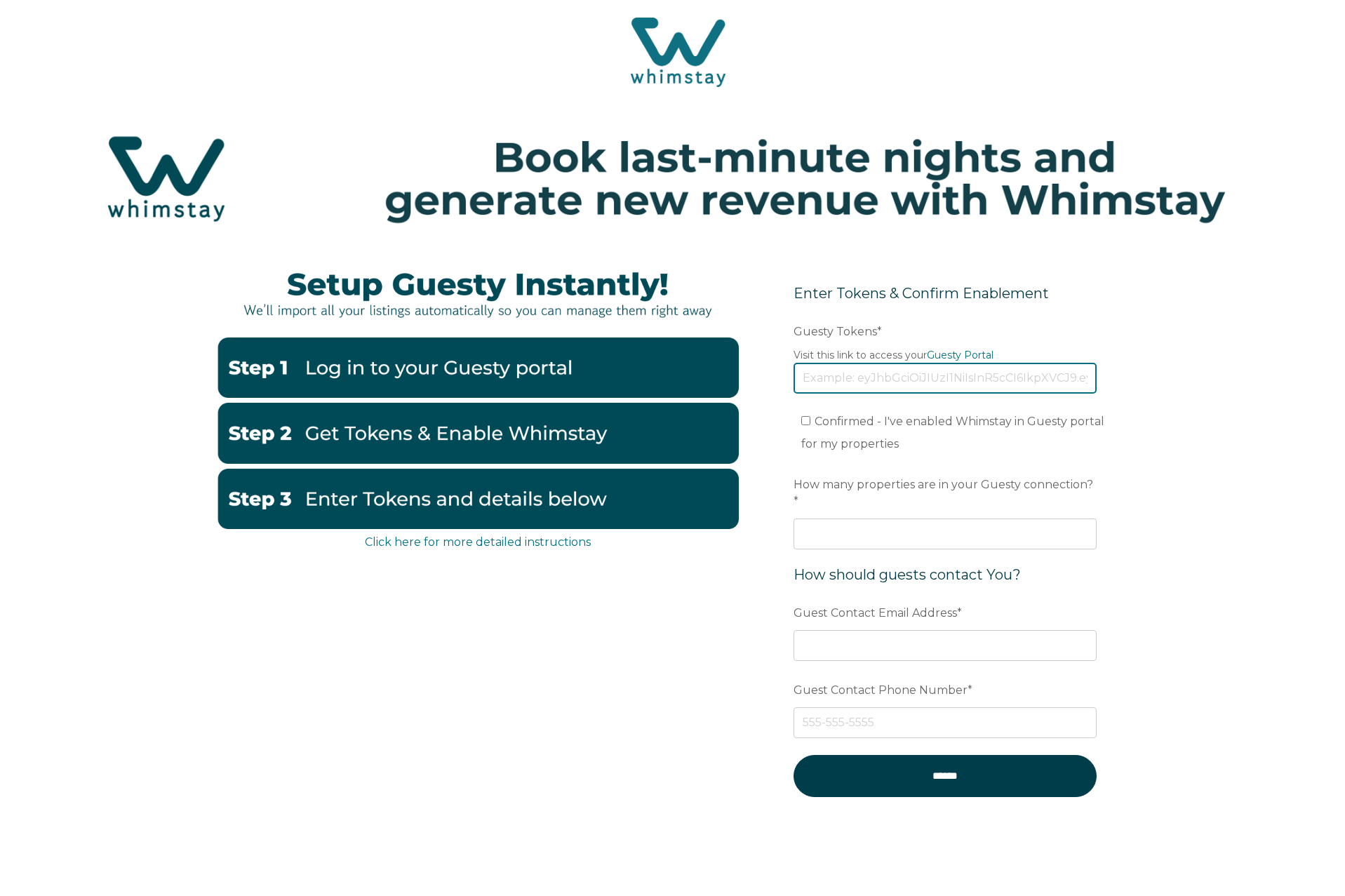
click at [889, 380] on input "Guesty Tokens *" at bounding box center [945, 378] width 303 height 31
paste input "eyJhbGciOiJIUzI1NiIsInR5cCI6IkpXVCJ9.eyJ0b2tlbklkIjoiNjhjYWJjODhkZGIyYjU3NDllYz…"
type input "eyJhbGciOiJIUzI1NiIsInR5cCI6IkpXVCJ9.eyJ0b2tlbklkIjoiNjhjYWJjODhkZGIyYjU3NDllYz…"
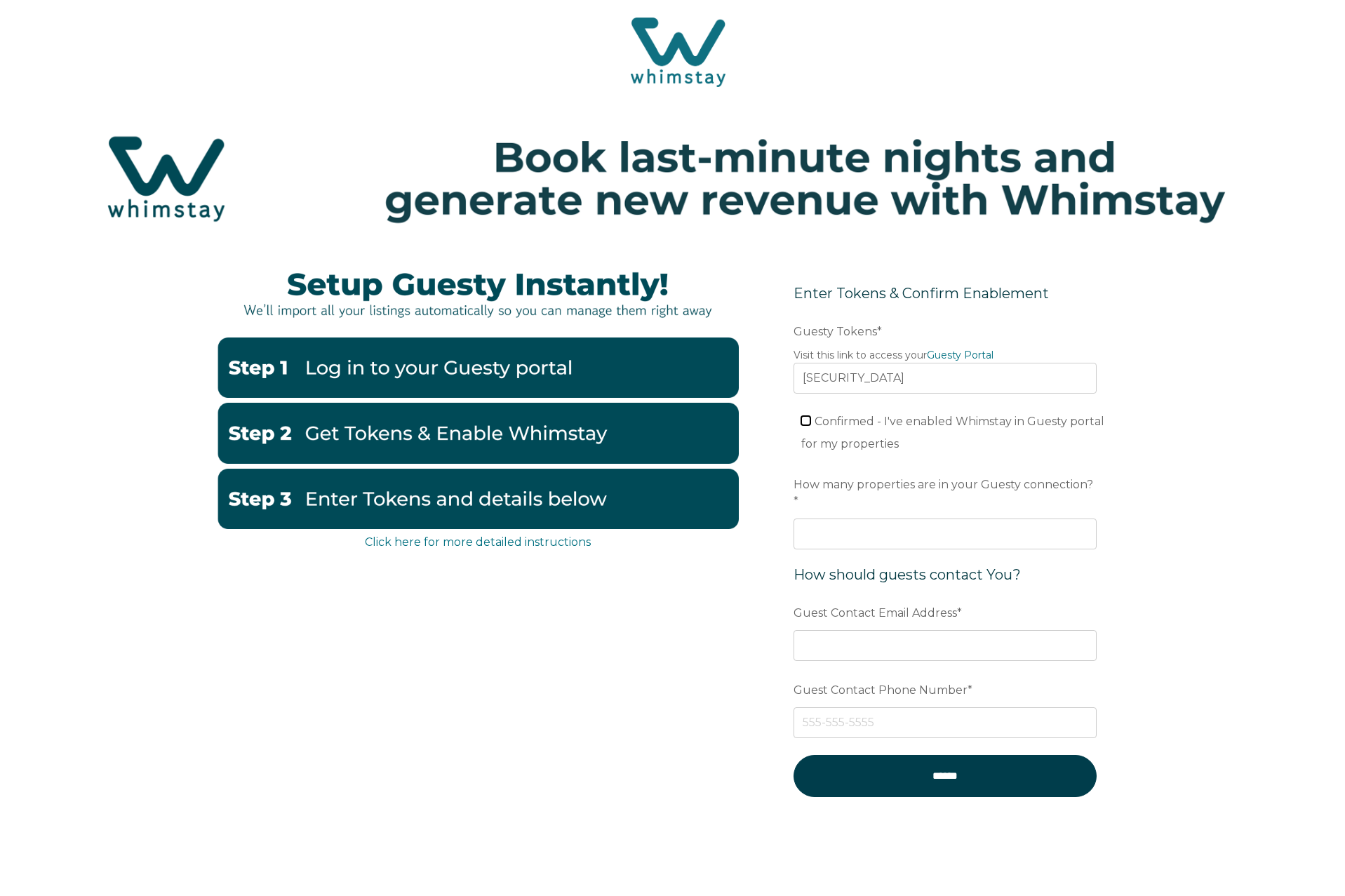
click at [810, 421] on input "Confirmed - I've enabled Whimstay in Guesty portal for my properties" at bounding box center [806, 420] width 9 height 9
checkbox input "true"
click at [855, 523] on input "How many properties are in your Guesty connection? *" at bounding box center [945, 534] width 303 height 31
type input "120"
click at [890, 630] on input "Guest Contact Email Address *" at bounding box center [945, 645] width 303 height 31
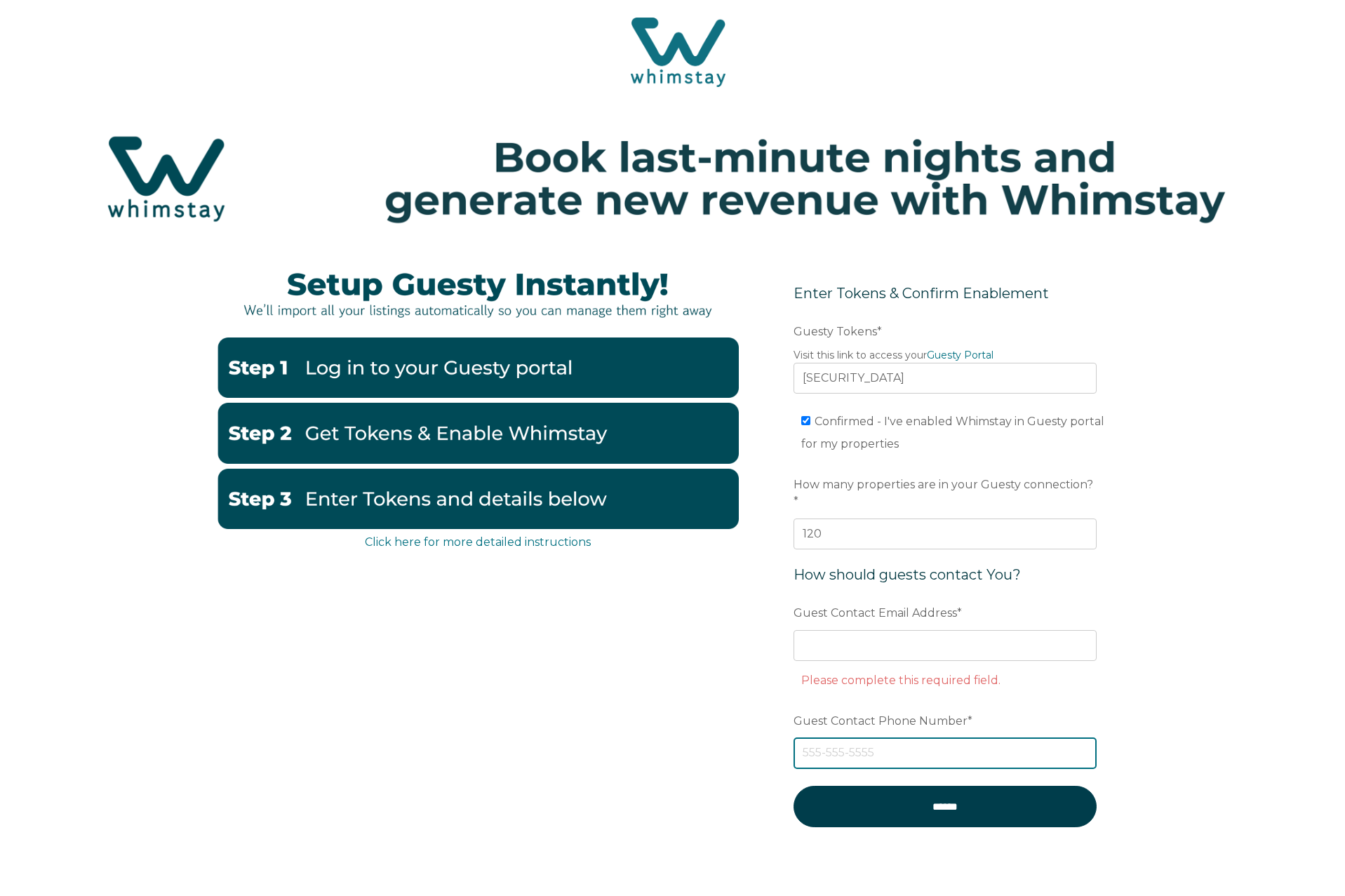
click at [827, 709] on div "Guest Contact Phone Number *" at bounding box center [945, 739] width 303 height 60
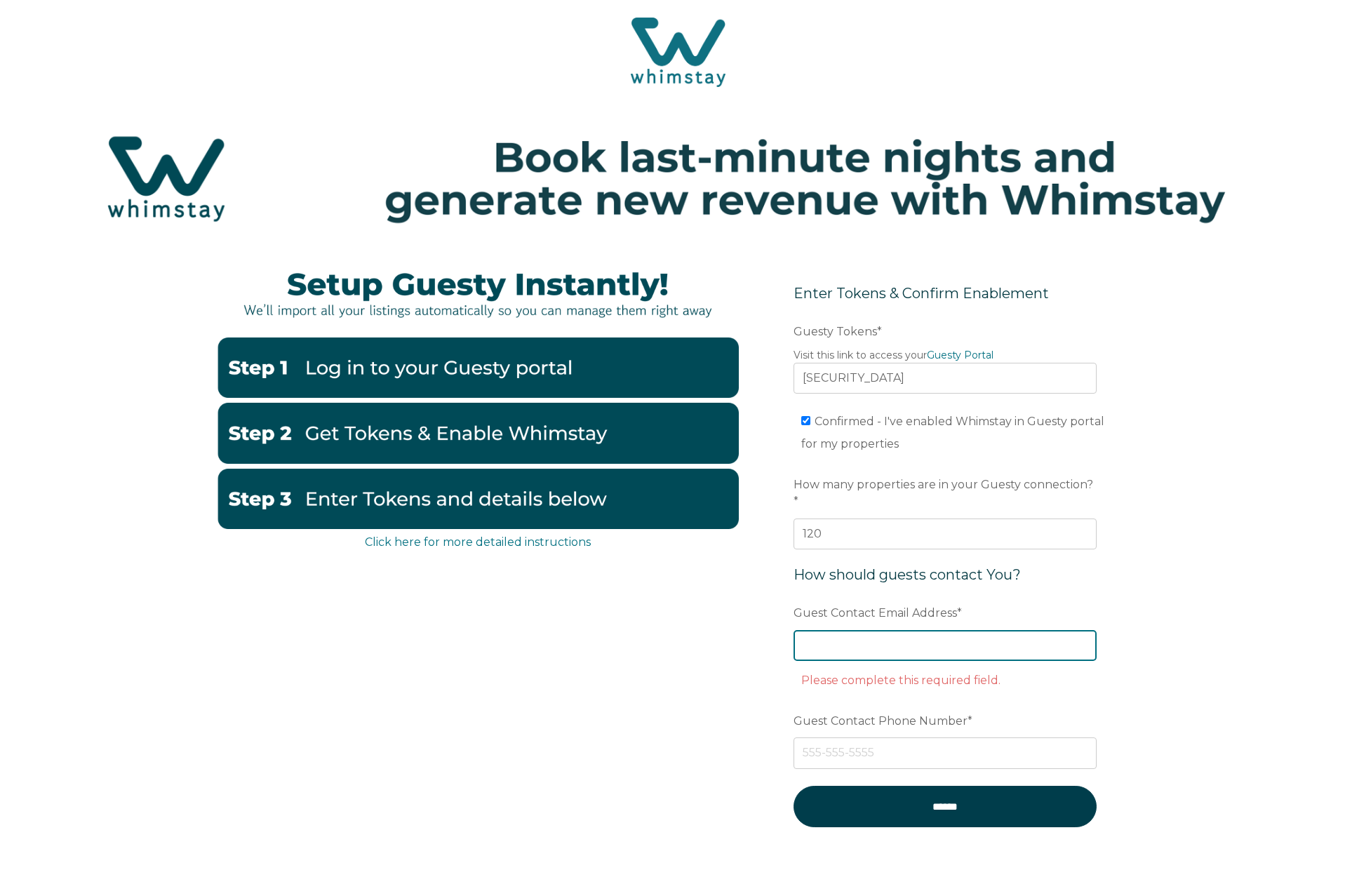
click at [840, 632] on input "Guest Contact Email Address *" at bounding box center [945, 645] width 303 height 31
type input "wpservice@whistlerplatinum.com"
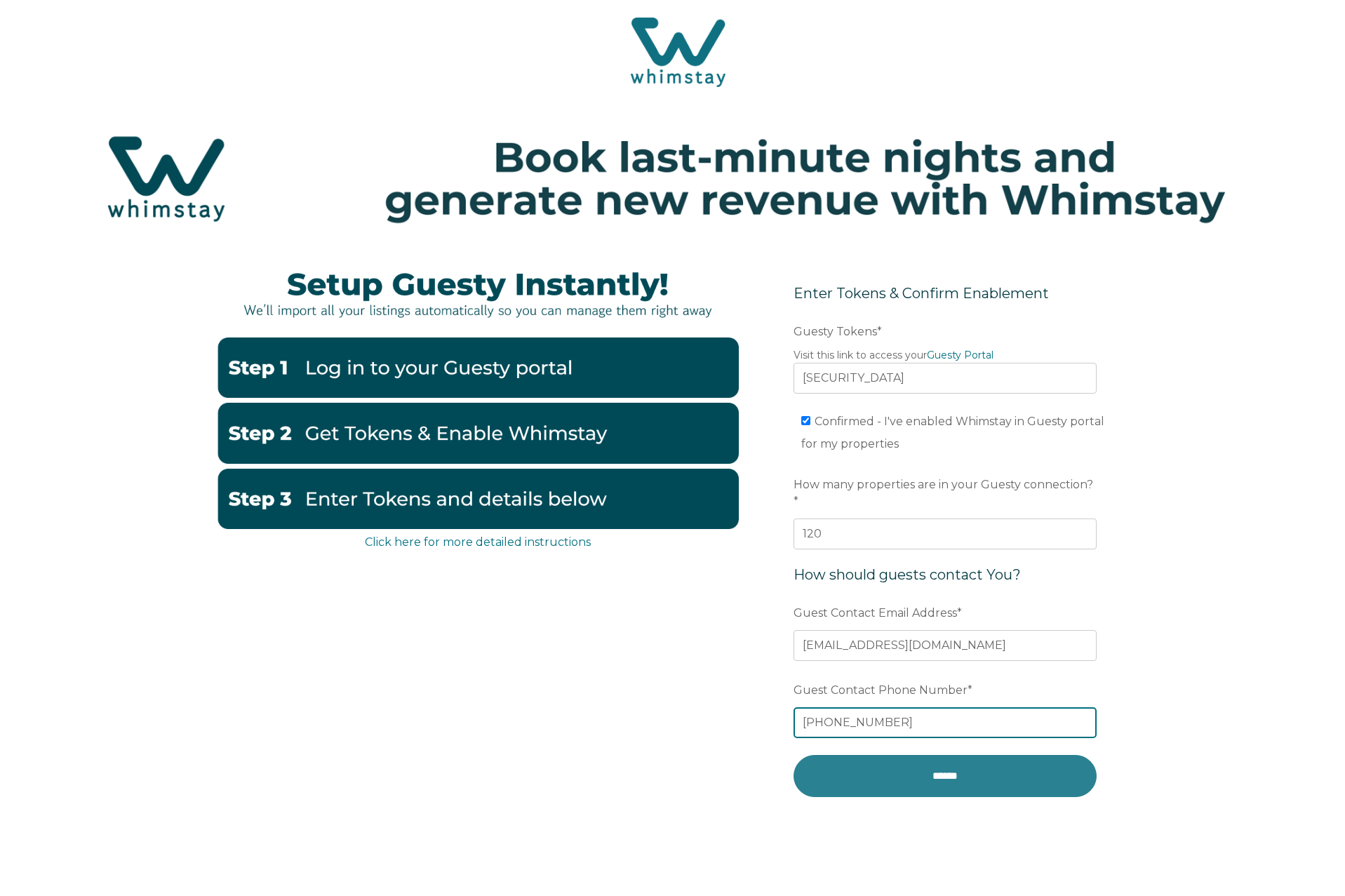
type input "604-932-0100"
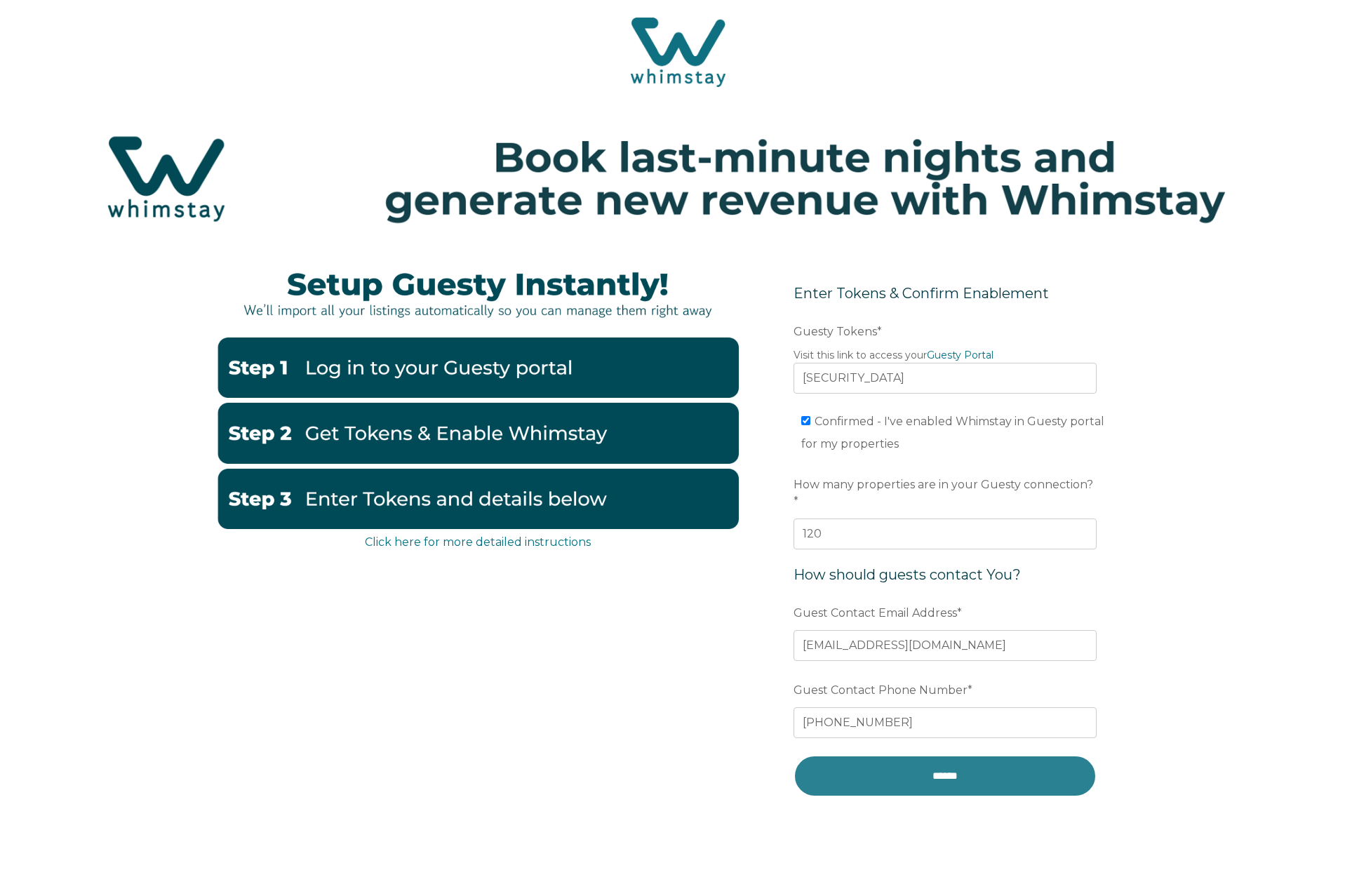
click at [894, 755] on input "******" at bounding box center [945, 776] width 303 height 42
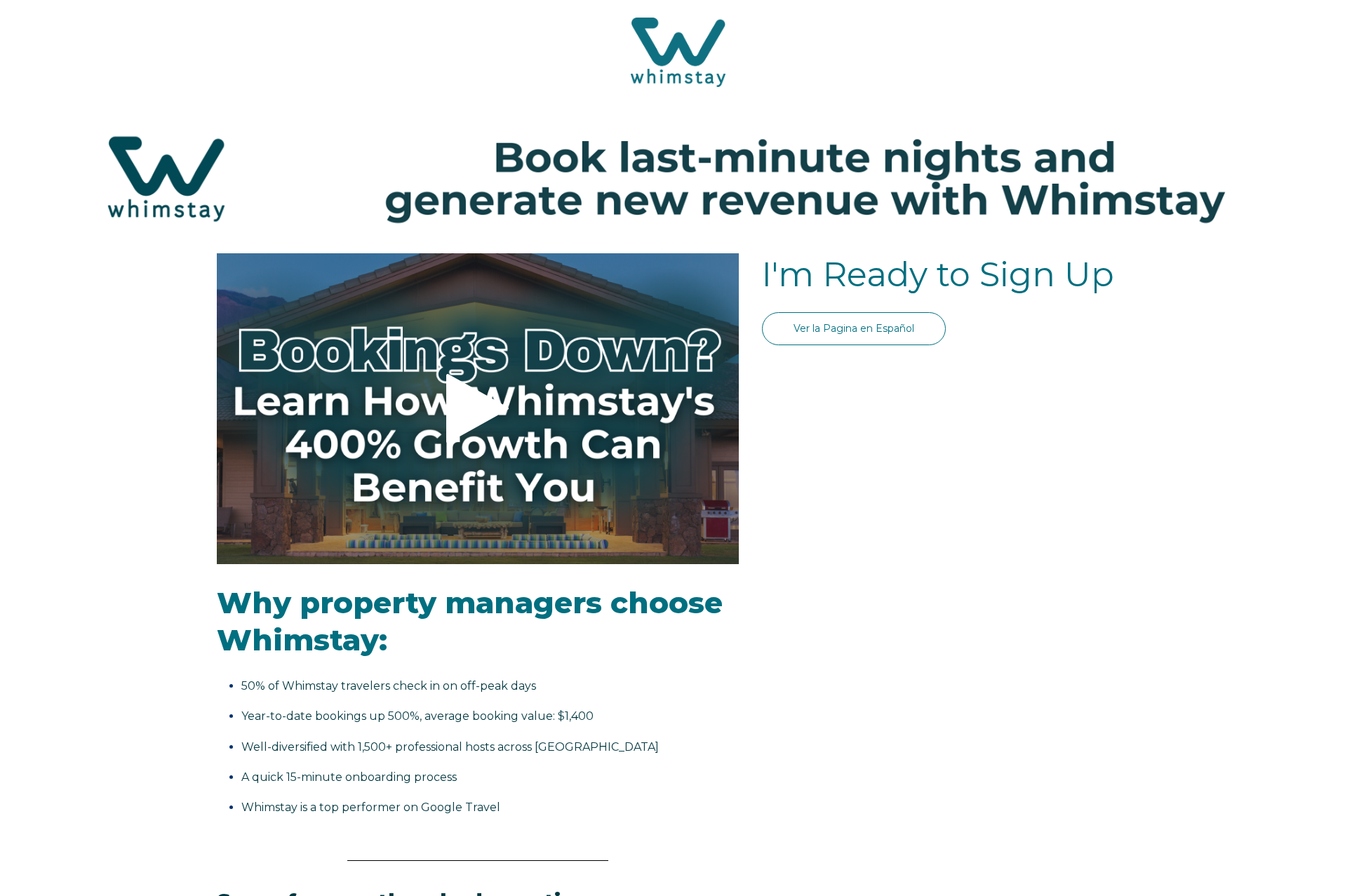
select select "CA"
select select "Standard"
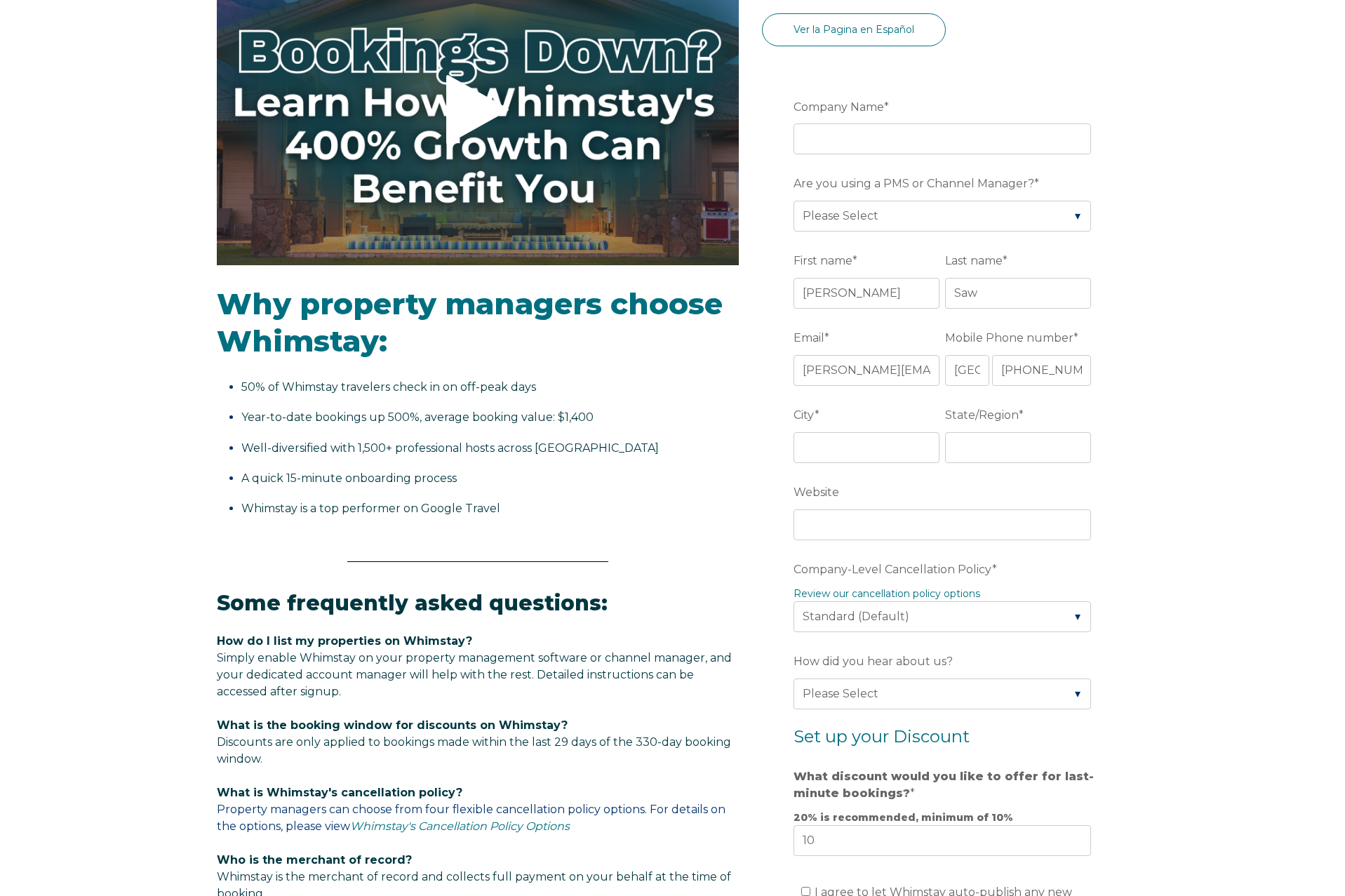
scroll to position [284, 0]
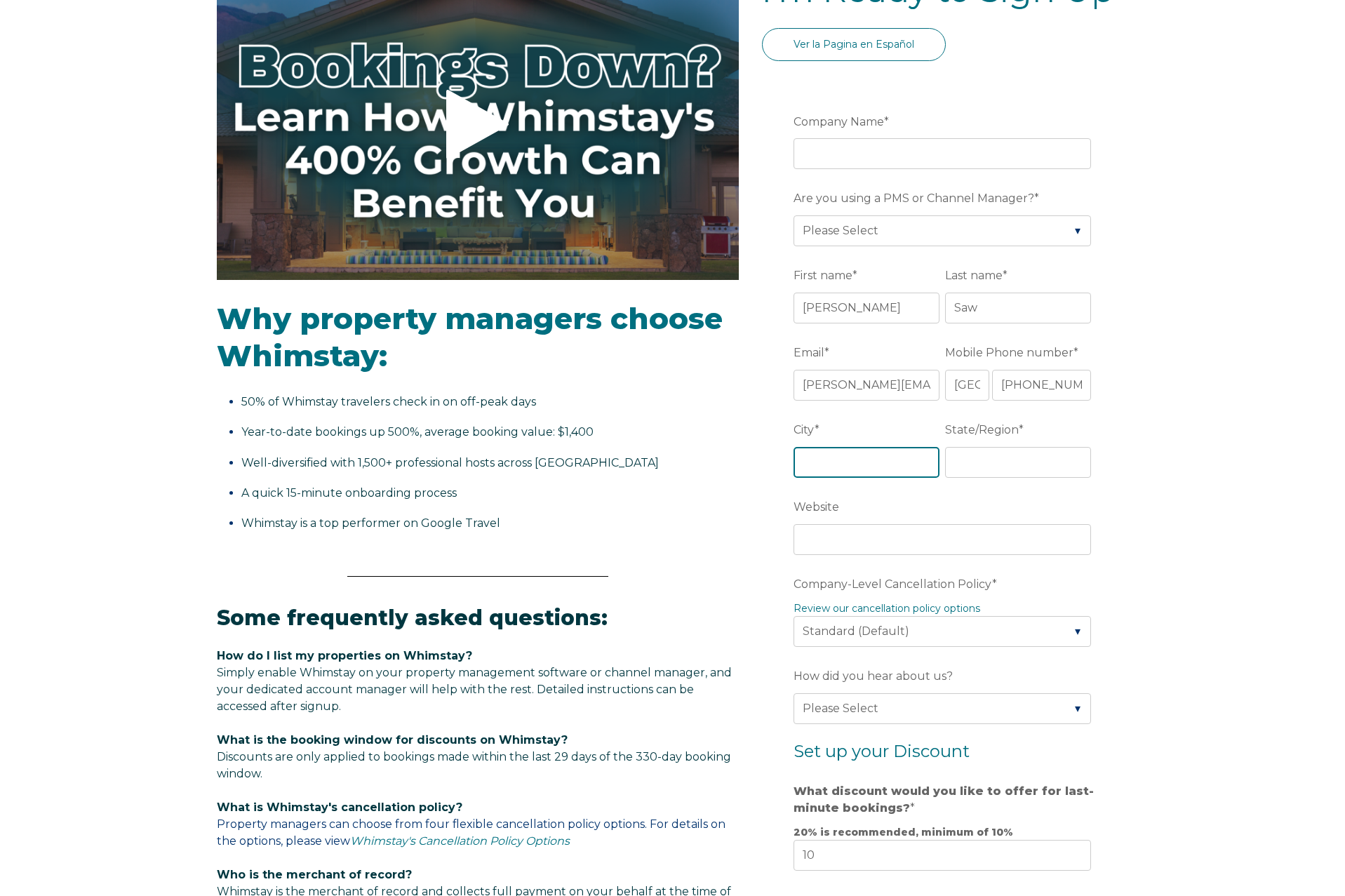
click at [837, 458] on input "City *" at bounding box center [867, 462] width 146 height 31
type input "Whistler"
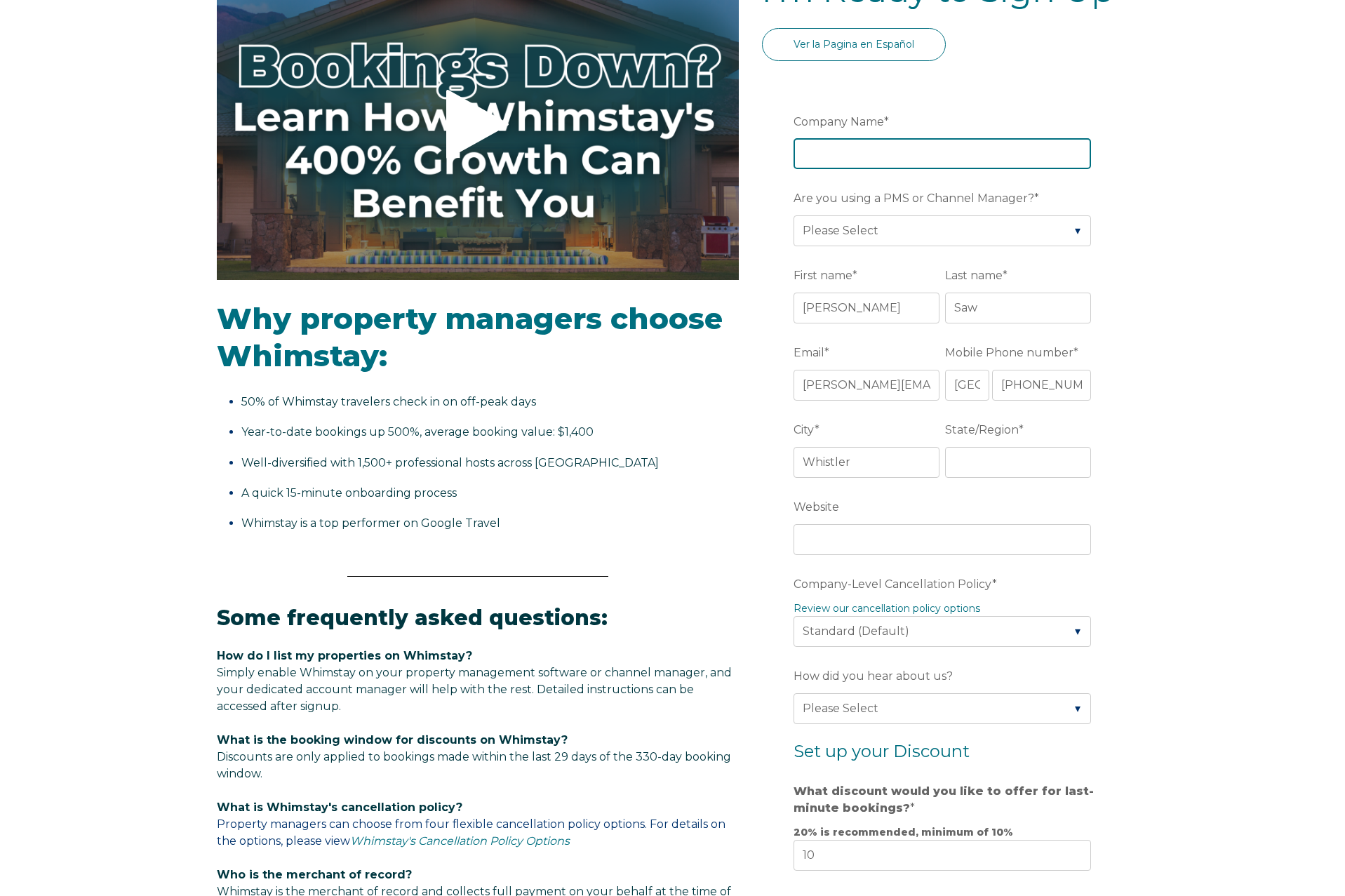
type input "Whistler Platinum"
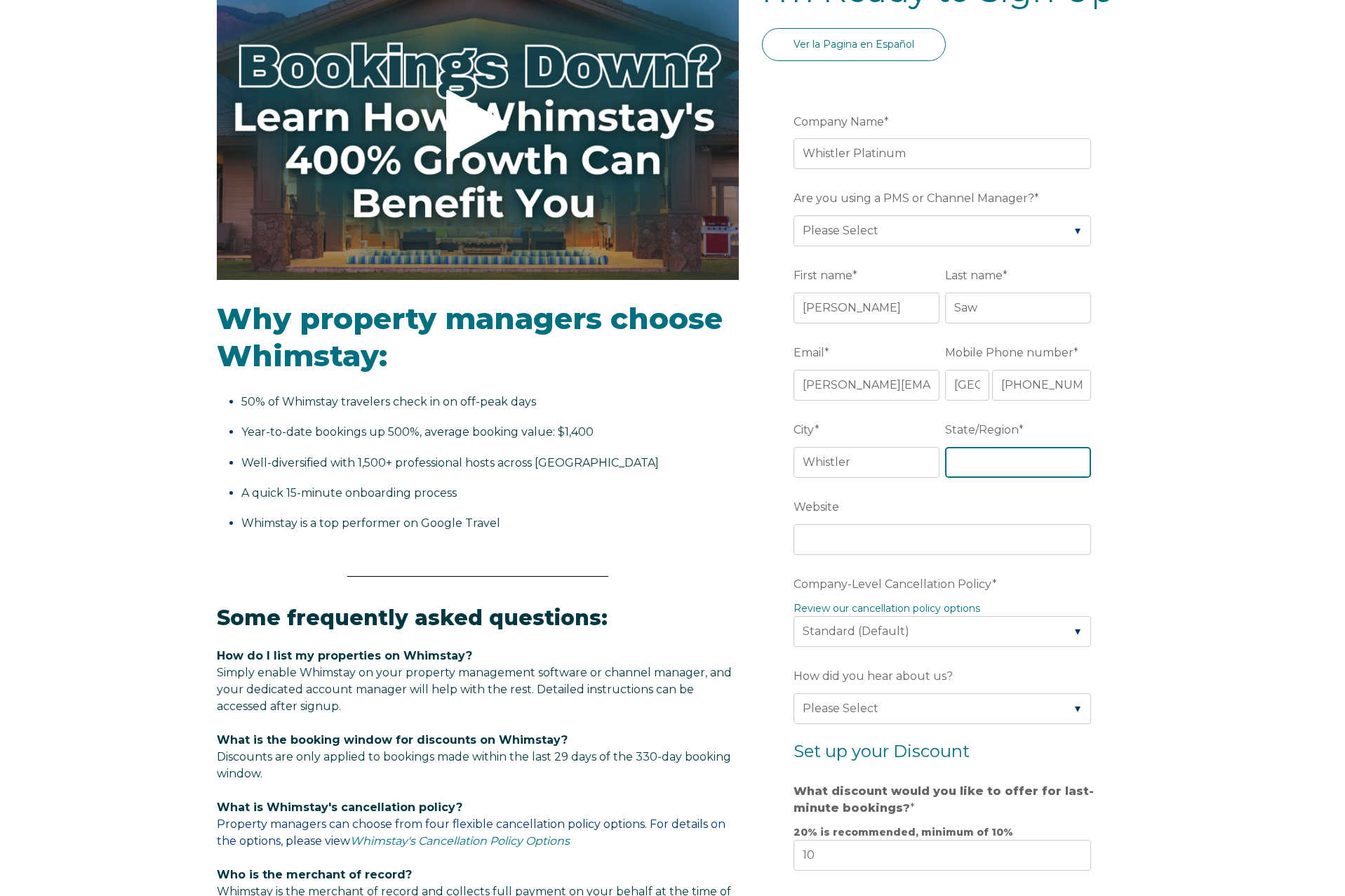
type input "BC"
click at [898, 536] on input "Website" at bounding box center [942, 539] width 297 height 31
click at [1202, 503] on div "Video player - SSOB Pitch Vid Thumbnail - Click to play video Why property mana…" at bounding box center [672, 637] width 1345 height 1336
click at [890, 547] on input "Website" at bounding box center [942, 539] width 297 height 31
paste input "[URL][DOMAIN_NAME]"
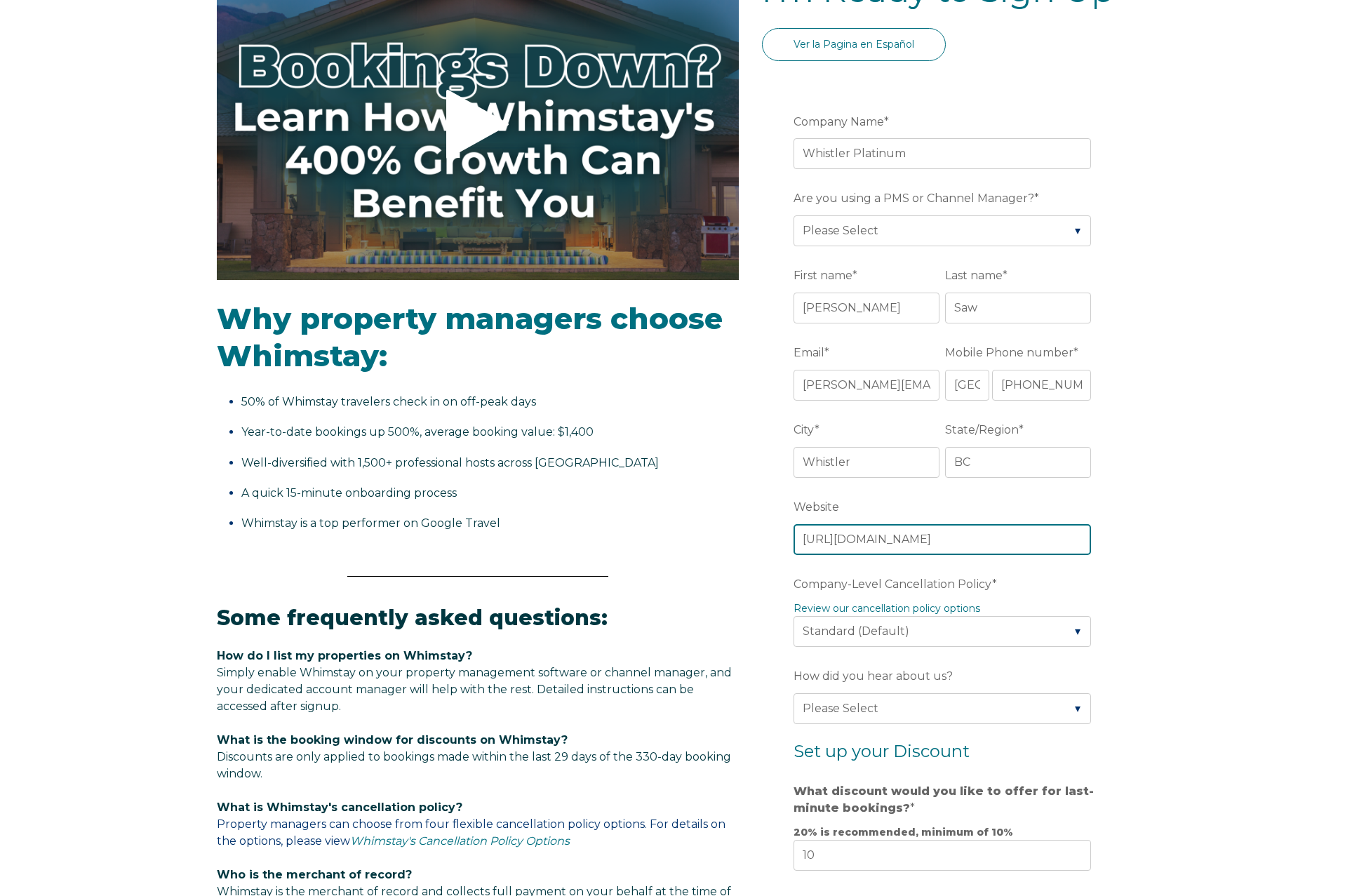
type input "[URL][DOMAIN_NAME]"
click at [1210, 542] on div "Video player - SSOB Pitch Vid Thumbnail - Click to play video Why property mana…" at bounding box center [672, 637] width 1345 height 1336
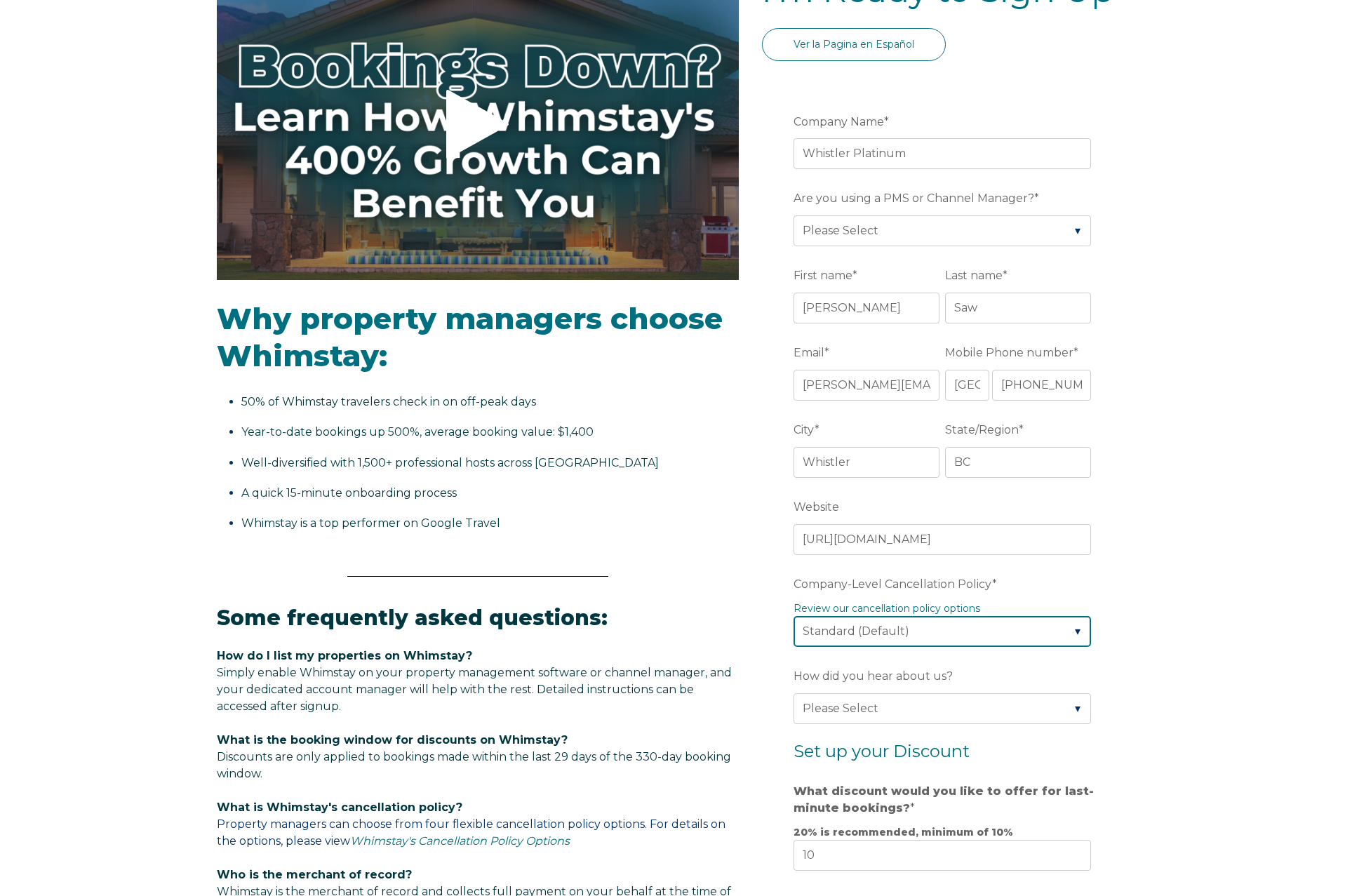
click at [988, 632] on select "Please Select Partial Standard (Default) Moderate Strict" at bounding box center [942, 631] width 297 height 31
click at [794, 616] on select "Please Select Partial Standard (Default) Moderate Strict" at bounding box center [942, 631] width 297 height 31
click at [976, 625] on select "Please Select Partial Standard (Default) Moderate Strict" at bounding box center [942, 631] width 297 height 31
select select "Strict"
click at [794, 616] on select "Please Select Partial Standard (Default) Moderate Strict" at bounding box center [942, 631] width 297 height 31
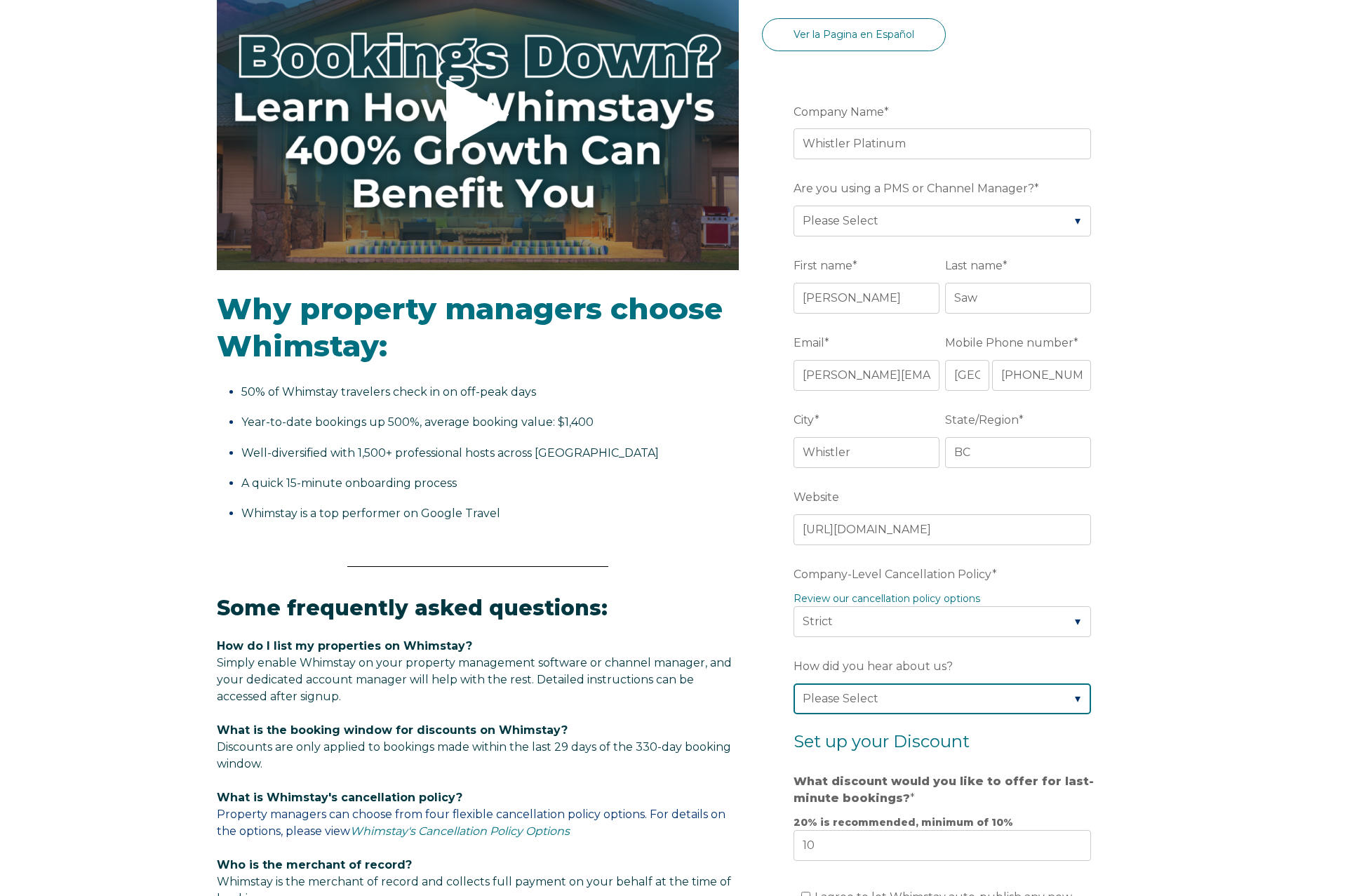
click at [965, 700] on select "Please Select Found Whimstay through a Google search Spoke to a Whimstay salesp…" at bounding box center [942, 698] width 297 height 31
click at [794, 683] on select "Please Select Found Whimstay through a Google search Spoke to a Whimstay salesp…" at bounding box center [942, 698] width 297 height 31
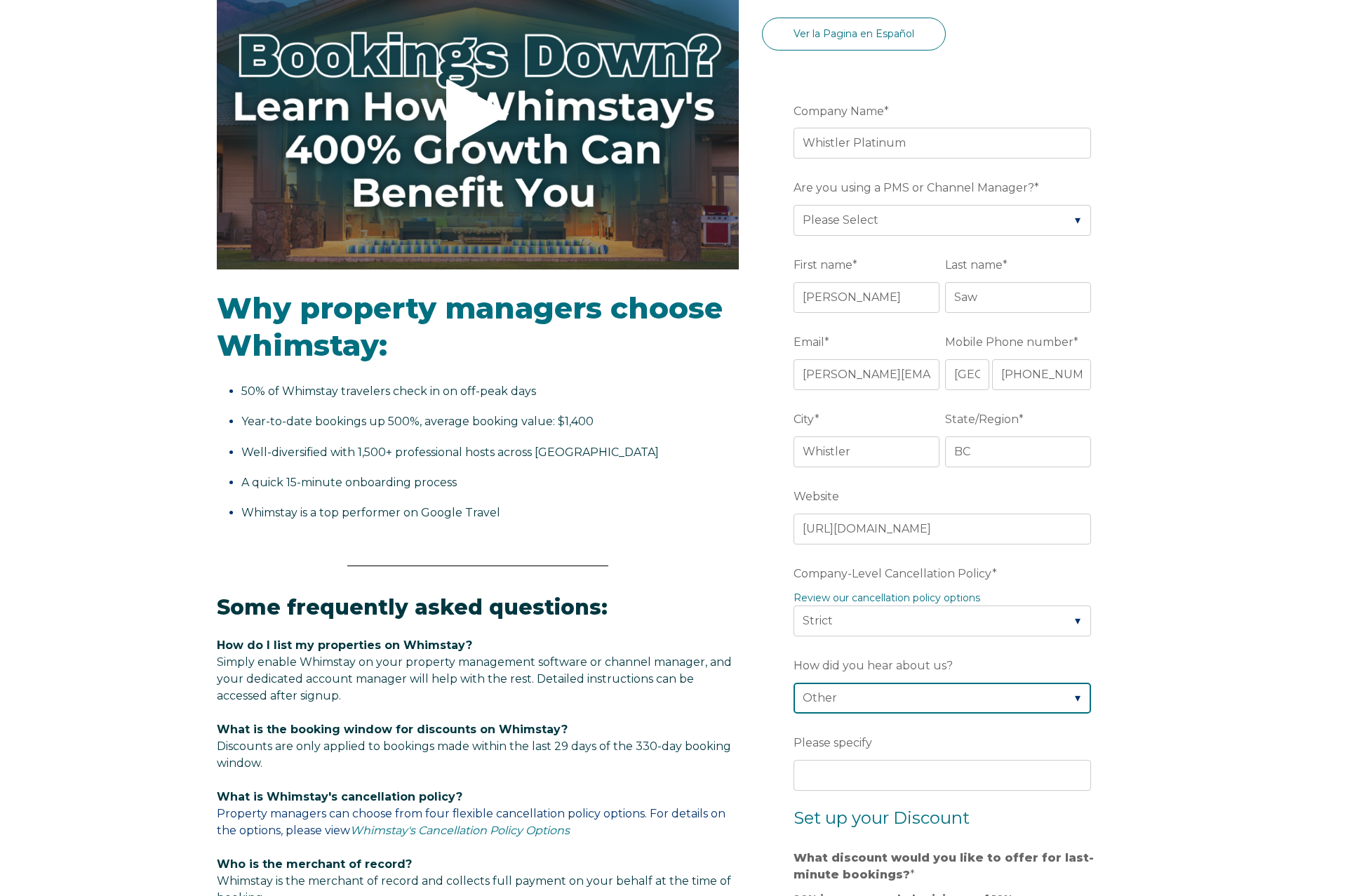
click at [868, 698] on select "Please Select Found Whimstay through a Google search Spoke to a Whimstay salesp…" at bounding box center [942, 698] width 297 height 31
select select "Referral from a Friend"
click at [794, 683] on select "Please Select Found Whimstay through a Google search Spoke to a Whimstay salesp…" at bounding box center [942, 698] width 297 height 31
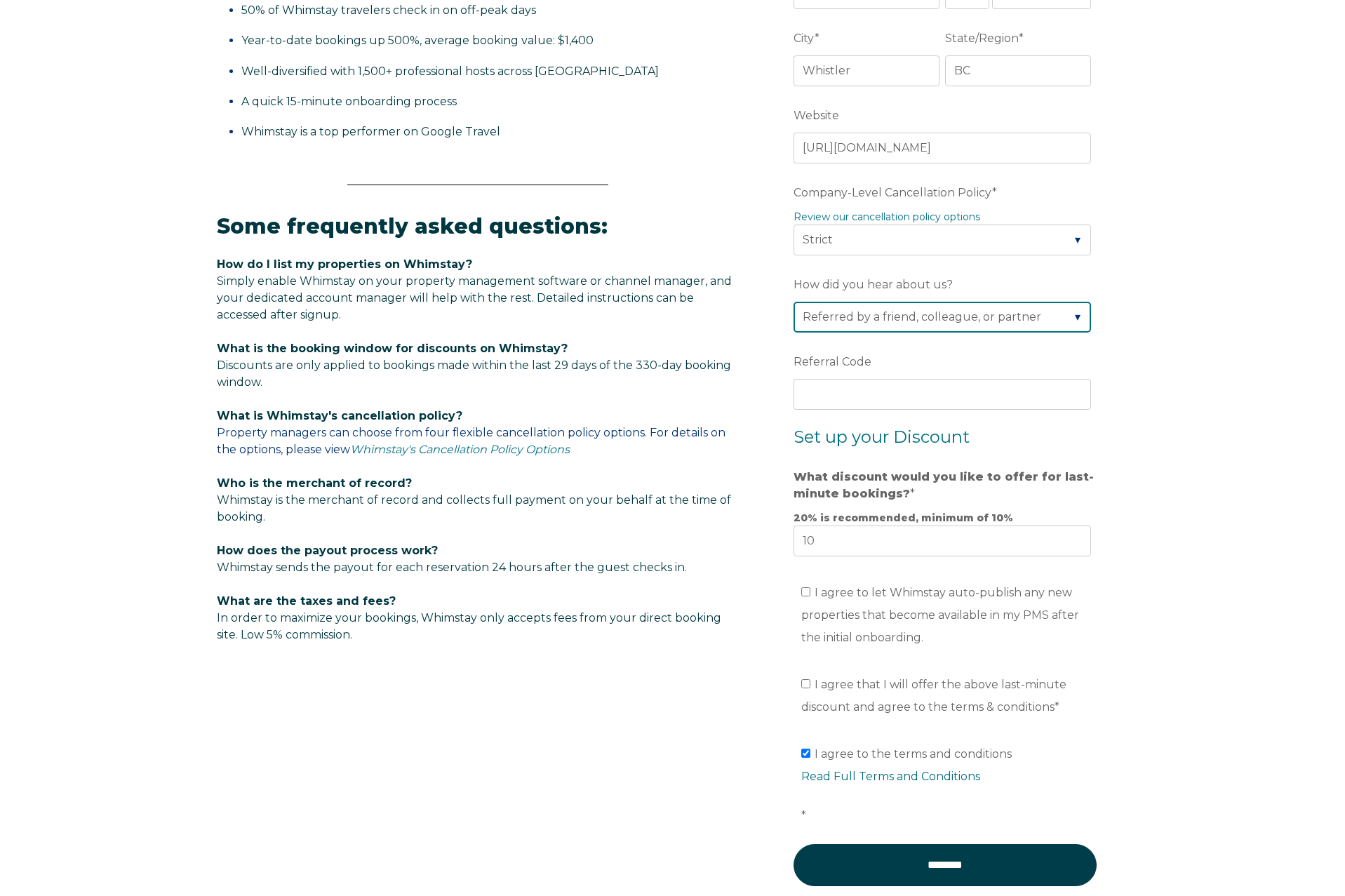
scroll to position [682, 0]
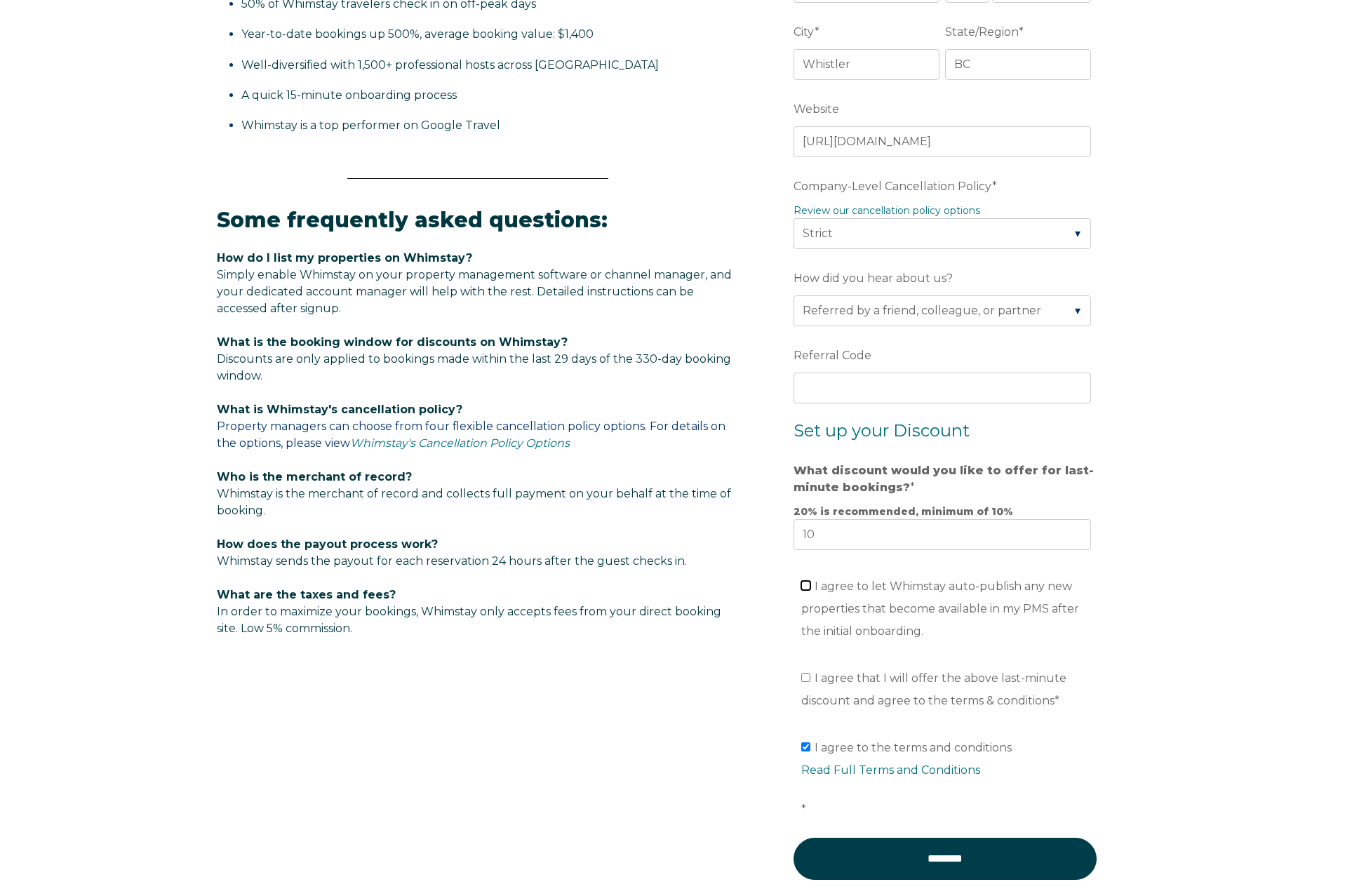
click at [806, 586] on input "I agree to let Whimstay auto-publish any new properties that become available i…" at bounding box center [806, 585] width 9 height 9
checkbox input "true"
click at [804, 673] on label "I agree that I will offer the above last-minute discount and agree to the terms…" at bounding box center [934, 690] width 265 height 36
click at [804, 673] on input "I agree that I will offer the above last-minute discount and agree to the terms…" at bounding box center [806, 678] width 9 height 9
checkbox input "true"
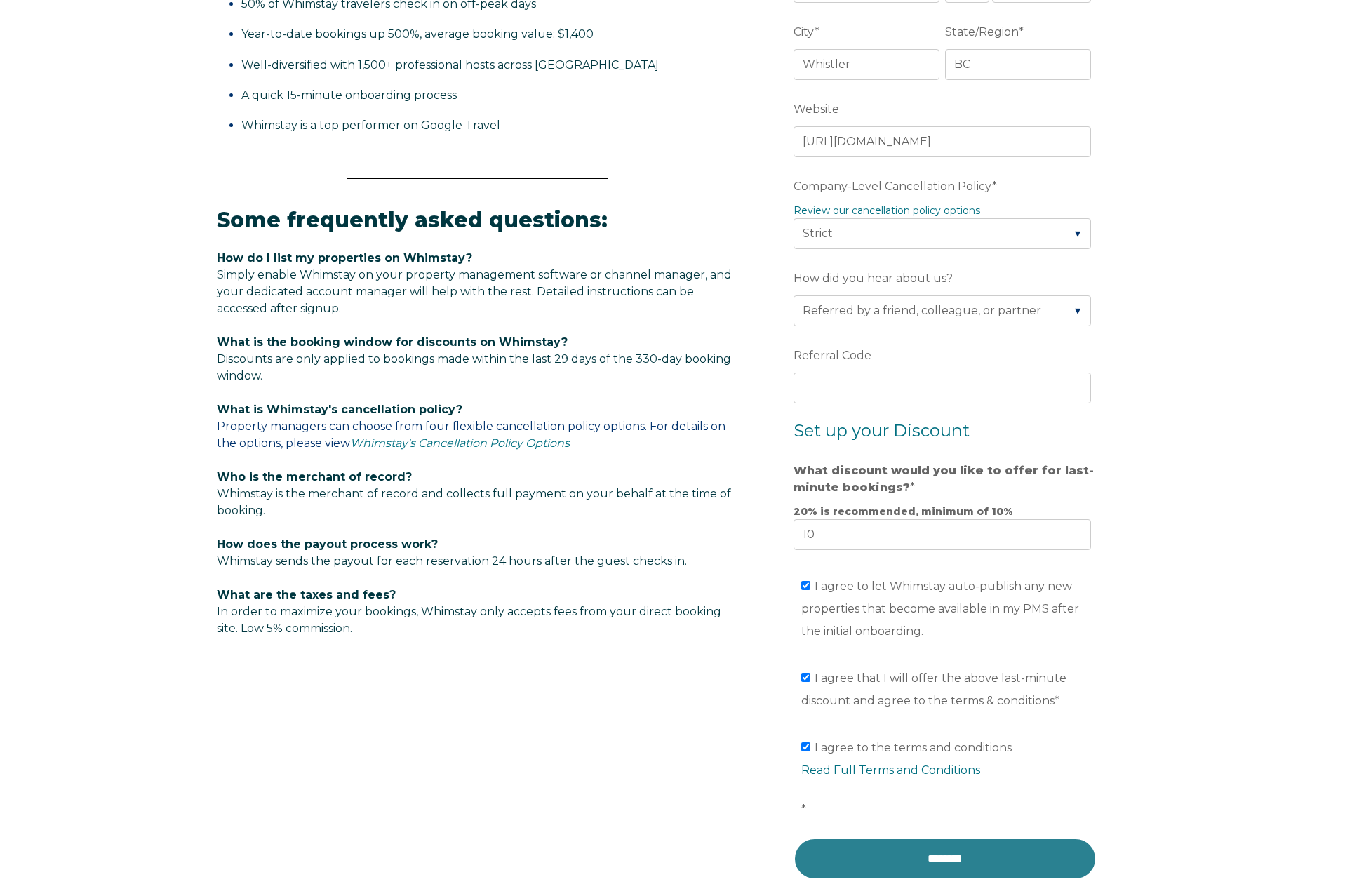
click at [890, 862] on input "********" at bounding box center [945, 859] width 303 height 42
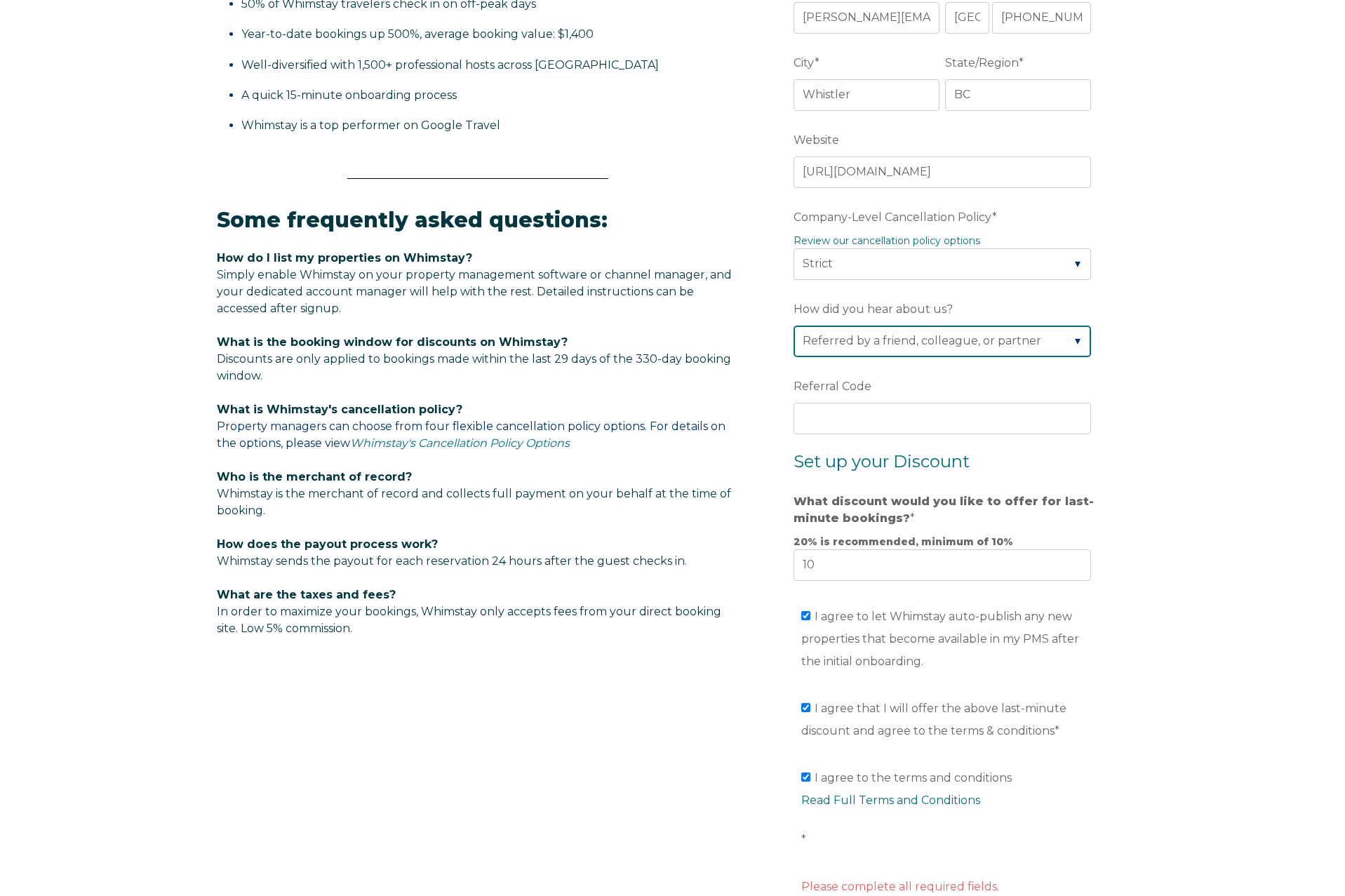
click at [962, 345] on select "Please Select Found Whimstay through a Google search Spoke to a Whimstay salesp…" at bounding box center [942, 341] width 297 height 31
select select "Other"
click at [794, 326] on select "Please Select Found Whimstay through a Google search Spoke to a Whimstay salesp…" at bounding box center [942, 341] width 297 height 31
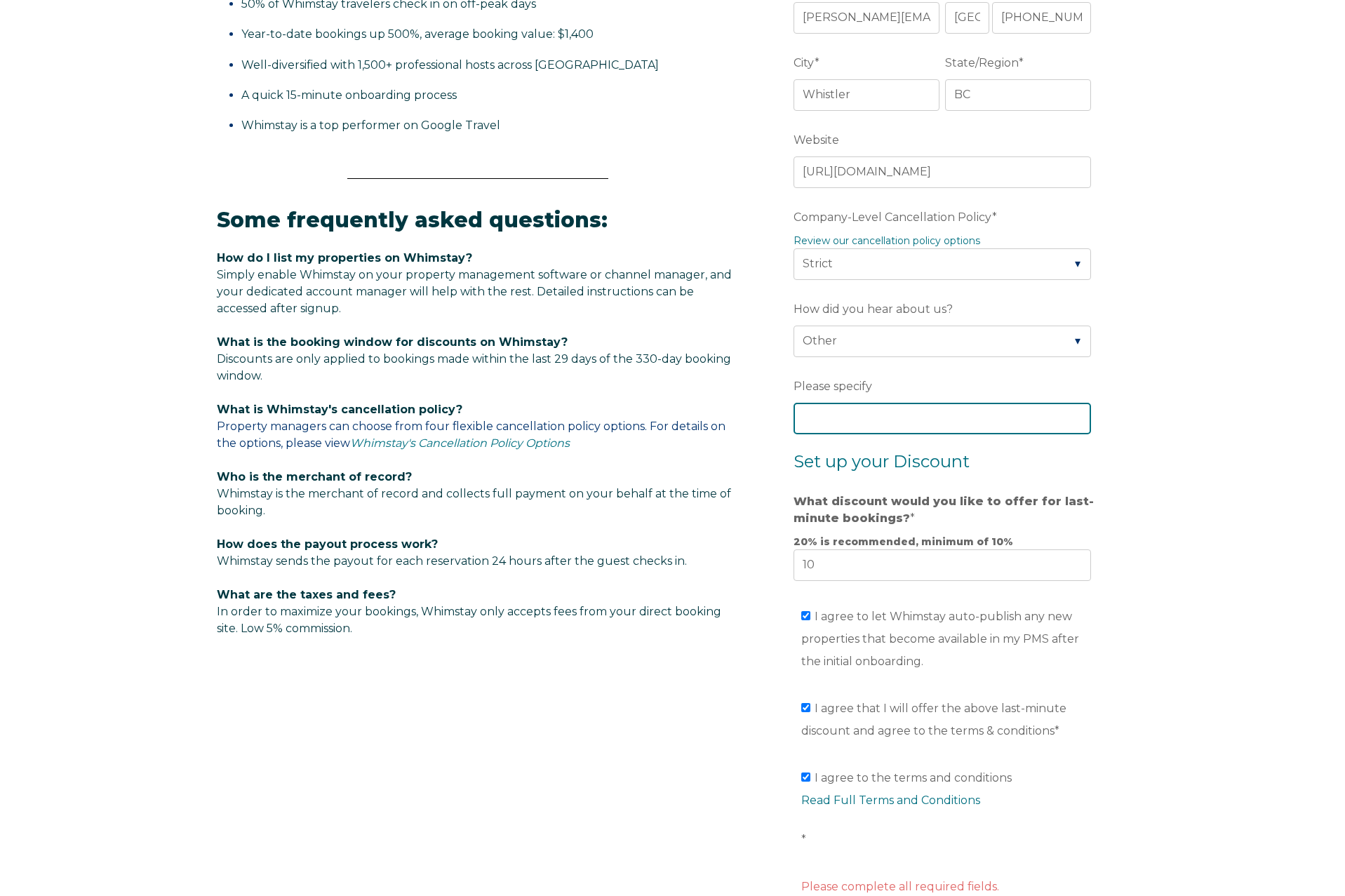
click at [914, 420] on input "Please specify" at bounding box center [942, 418] width 297 height 31
type input "Another local property management company"
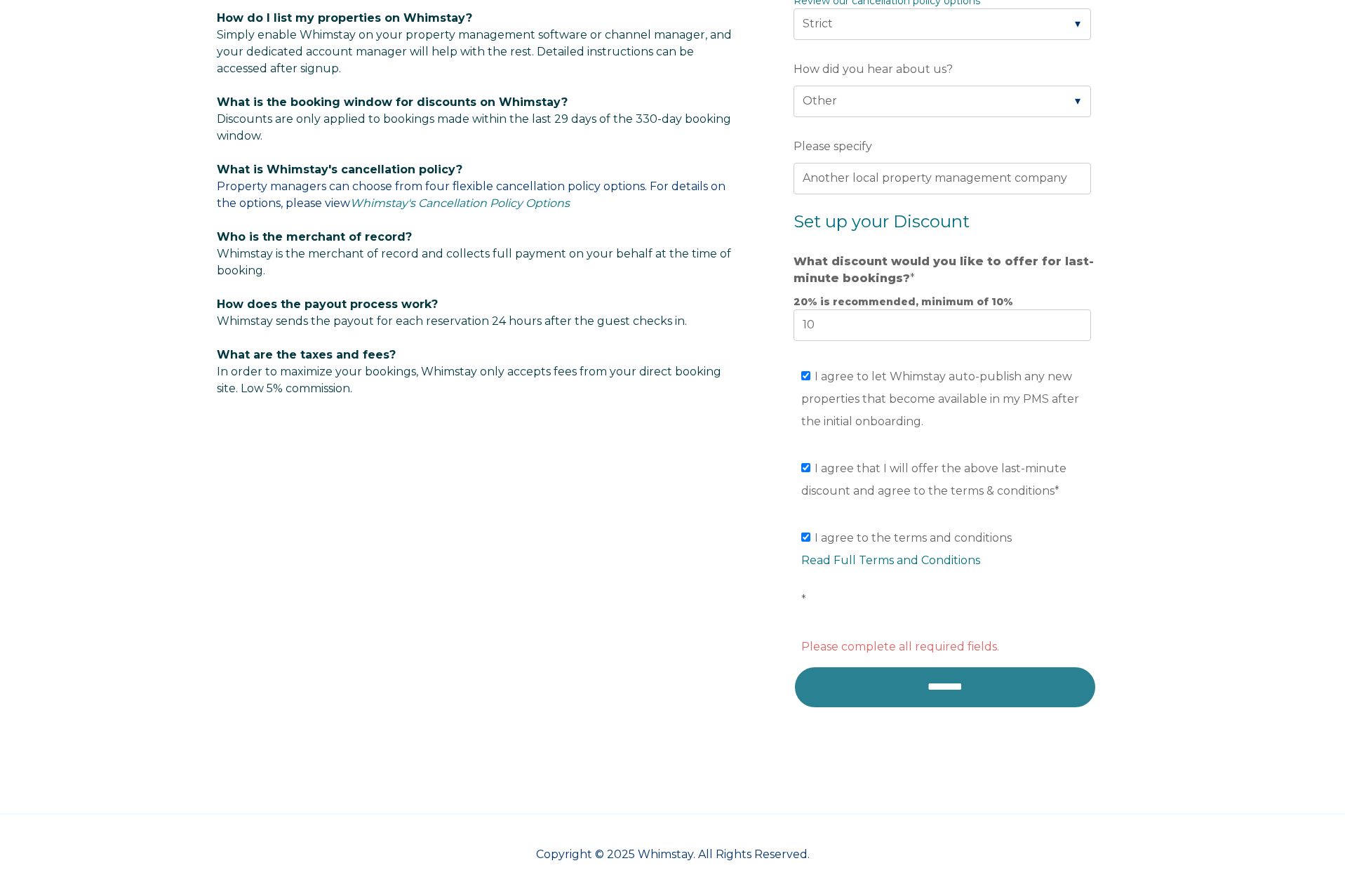
click at [960, 691] on input "********" at bounding box center [945, 687] width 303 height 42
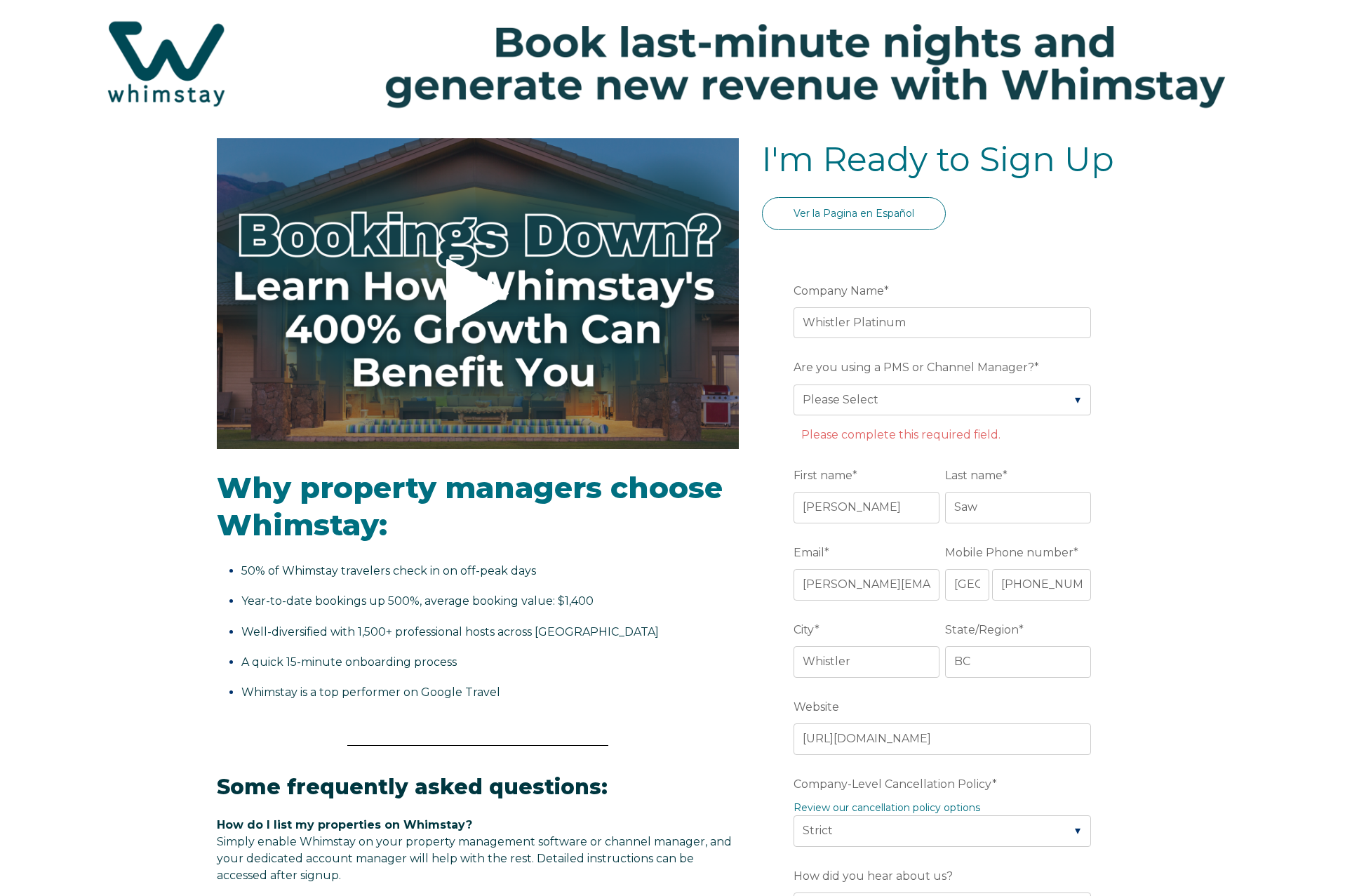
scroll to position [90, 0]
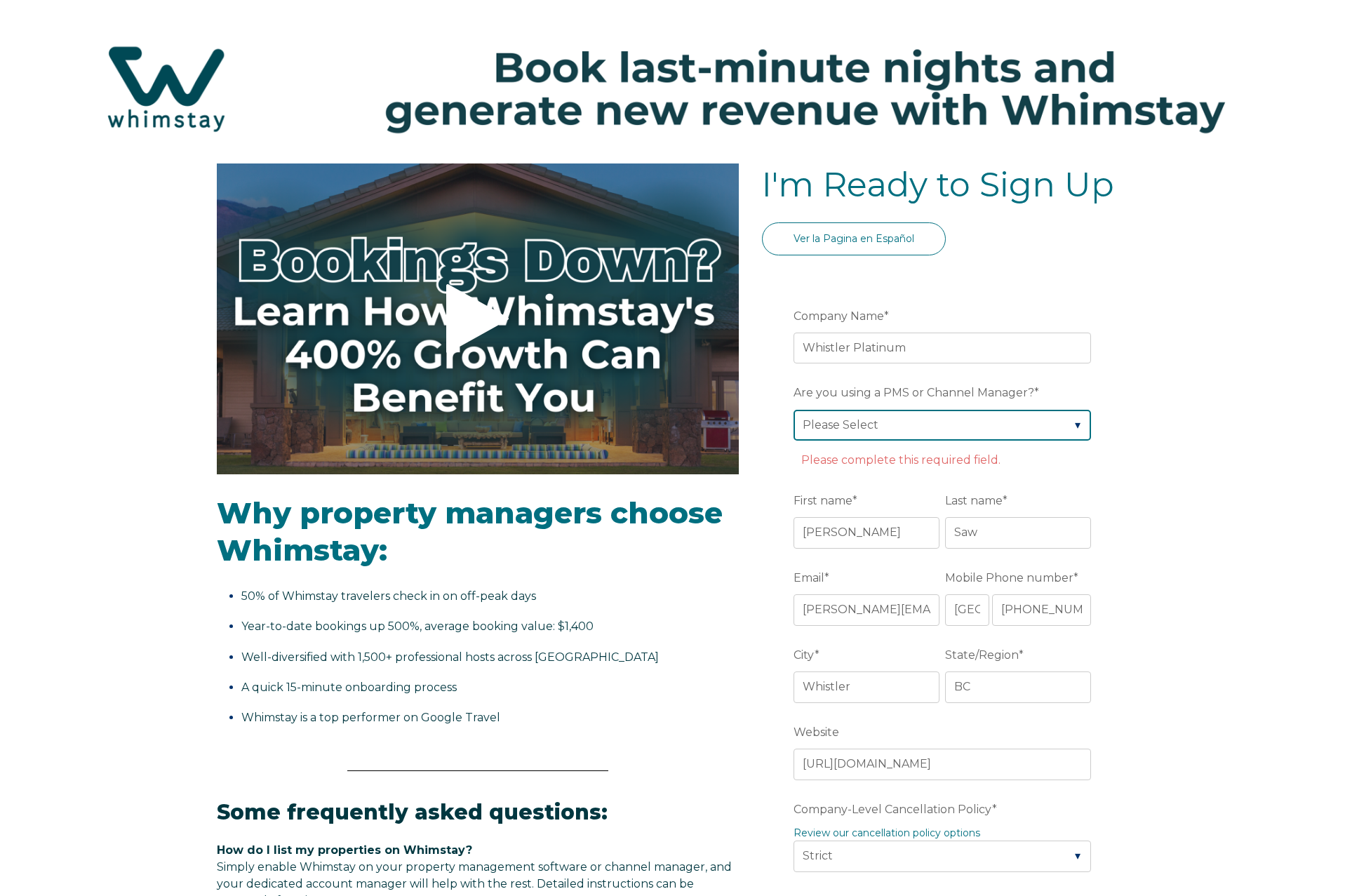
click at [925, 435] on select "Please Select Barefoot BookingPal Boost Brightside CiiRUS Escapia Guesty Hostaw…" at bounding box center [942, 425] width 297 height 31
select select "Guesty"
click at [794, 410] on select "Please Select Barefoot BookingPal Boost Brightside CiiRUS Escapia Guesty Hostaw…" at bounding box center [942, 425] width 297 height 31
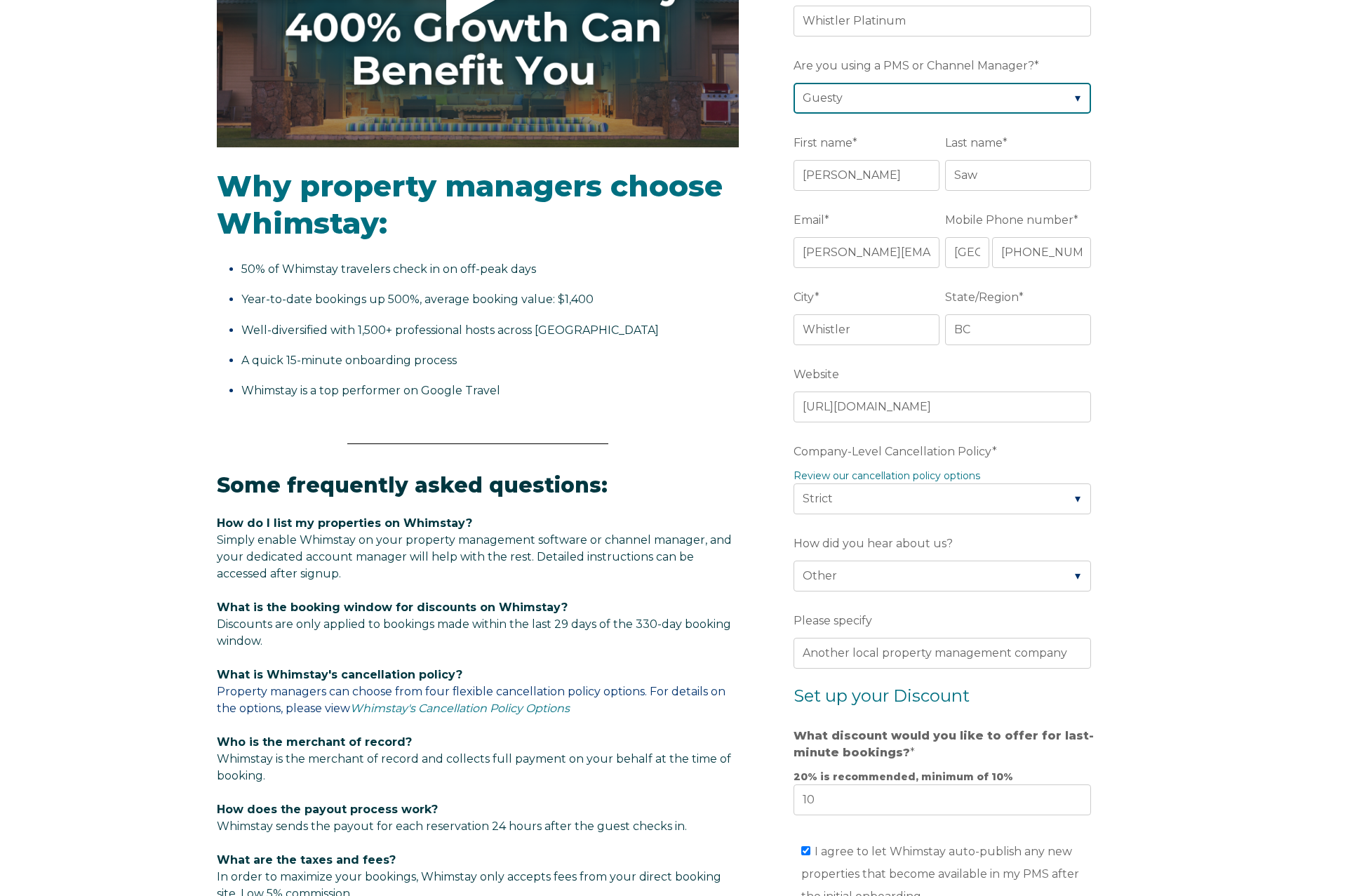
scroll to position [853, 0]
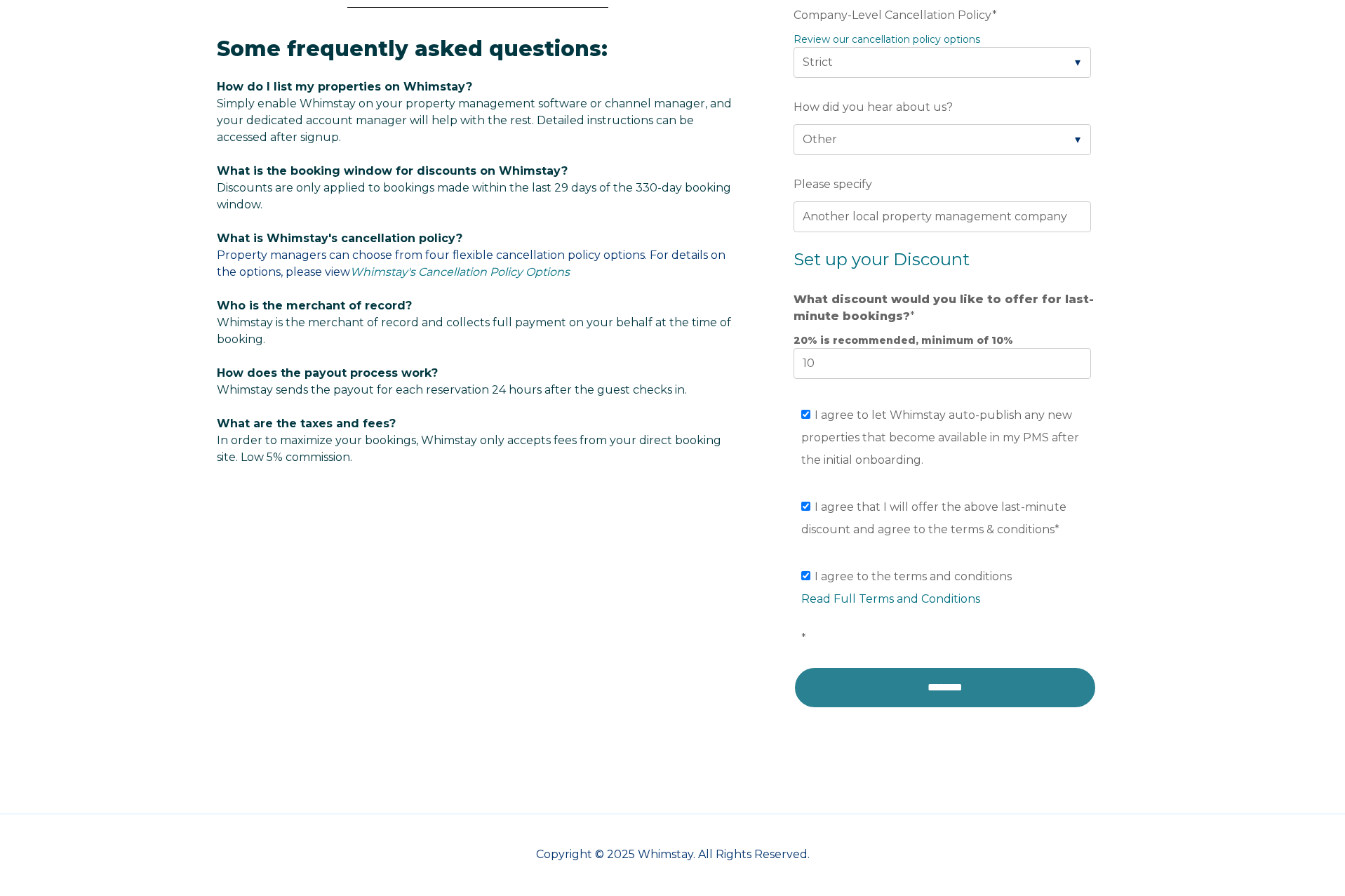
click at [985, 685] on input "********" at bounding box center [945, 688] width 303 height 42
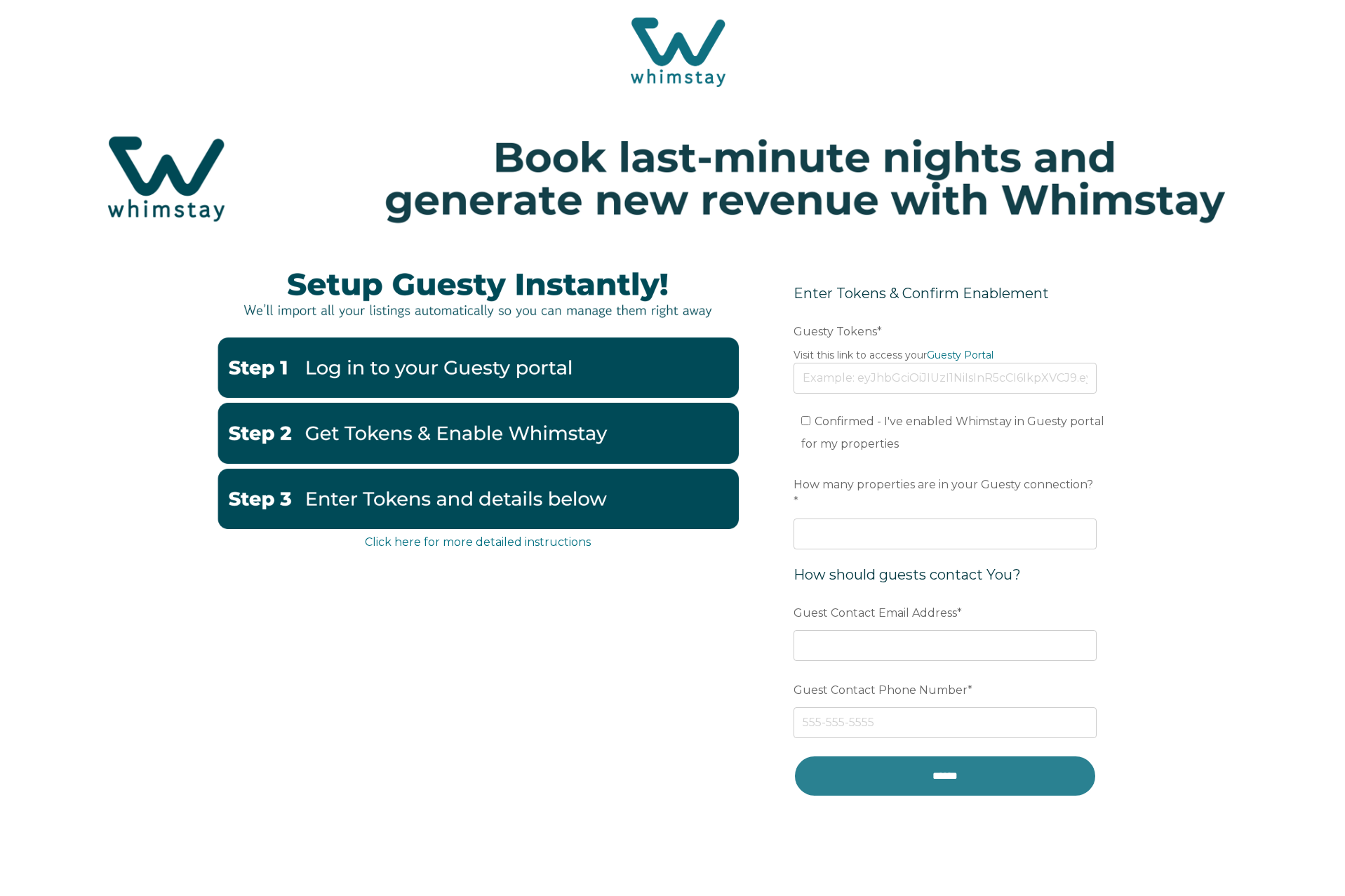
click at [902, 755] on input "******" at bounding box center [945, 776] width 303 height 42
